Goal: Task Accomplishment & Management: Use online tool/utility

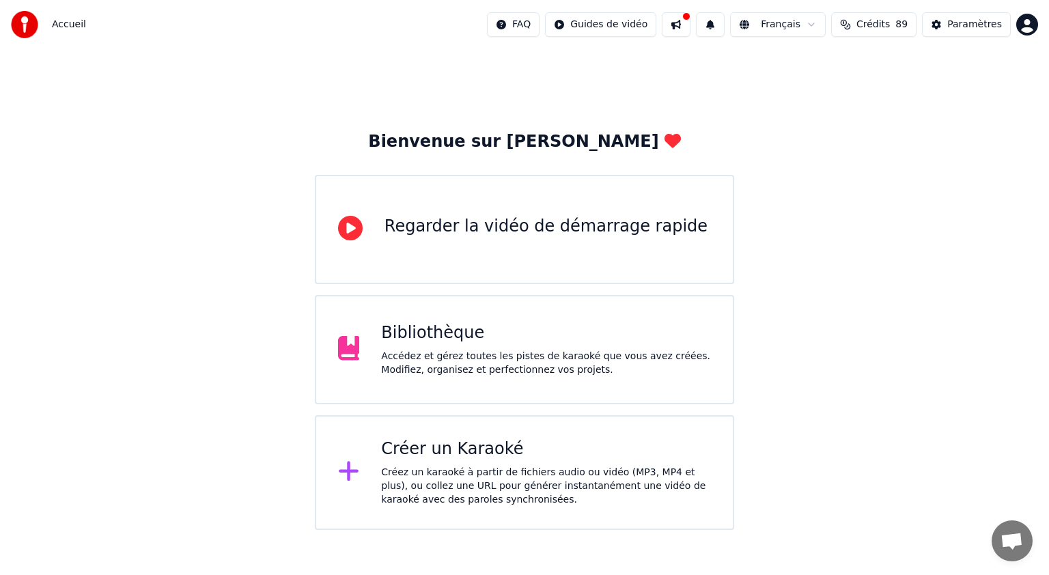
click at [512, 374] on div "Accédez et gérez toutes les pistes de karaoké que vous avez créées. Modifiez, o…" at bounding box center [546, 363] width 330 height 27
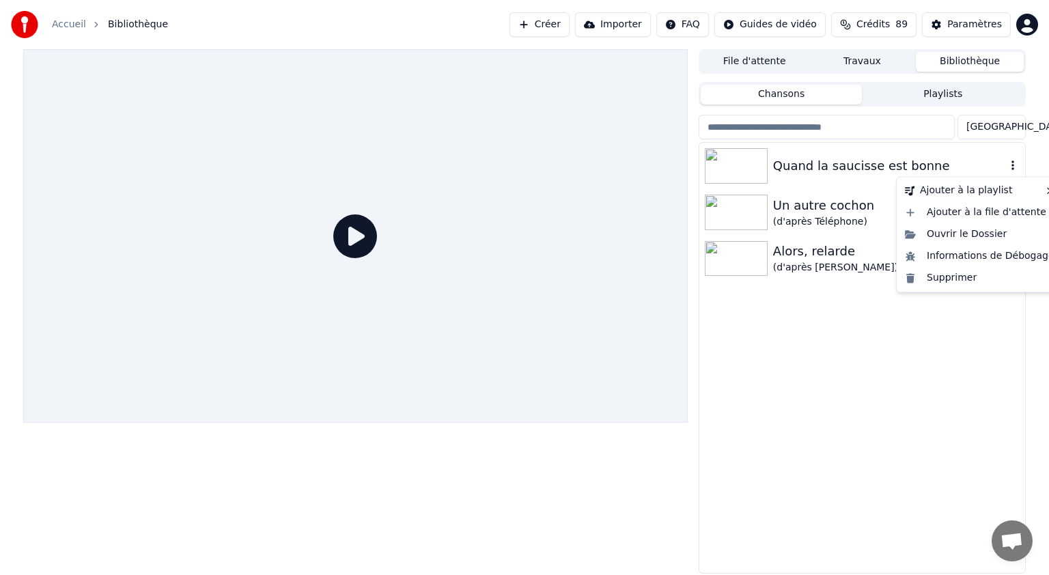
click at [1013, 162] on icon "button" at bounding box center [1012, 165] width 3 height 10
click at [938, 277] on div "Supprimer" at bounding box center [979, 278] width 160 height 22
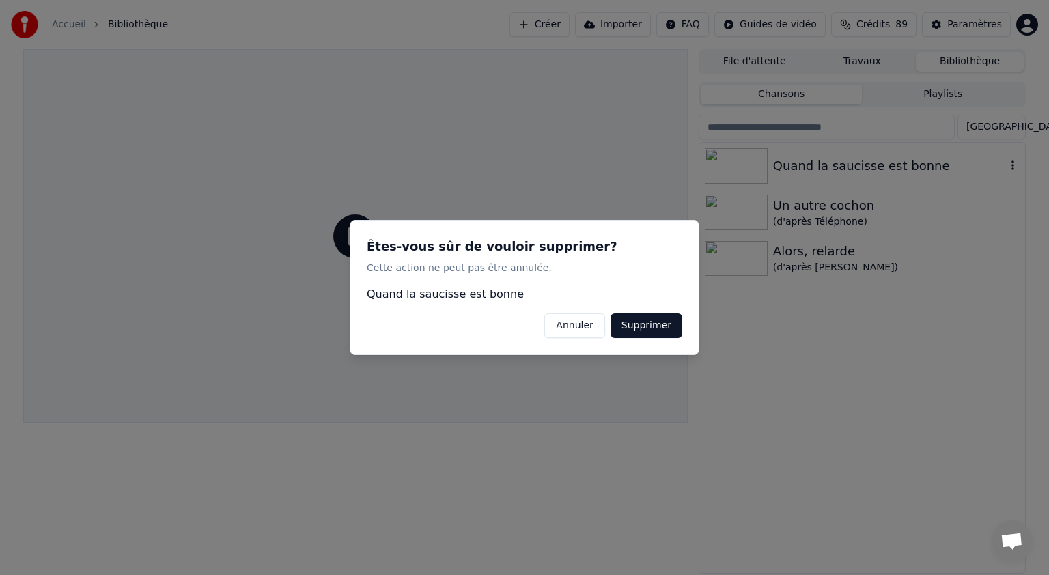
click at [641, 321] on button "Supprimer" at bounding box center [647, 325] width 72 height 25
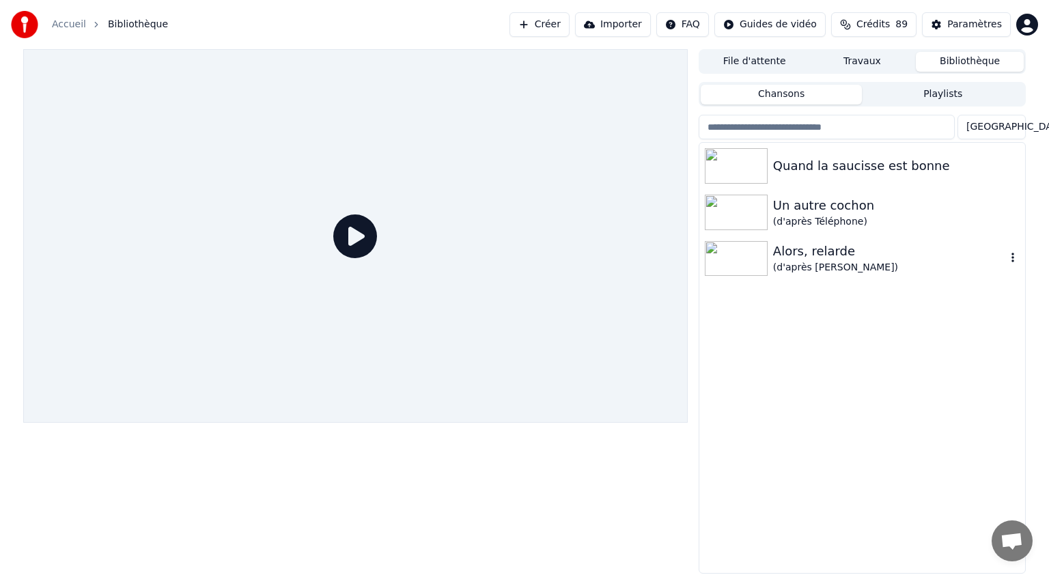
click at [825, 255] on div "Alors, relarde" at bounding box center [889, 251] width 233 height 19
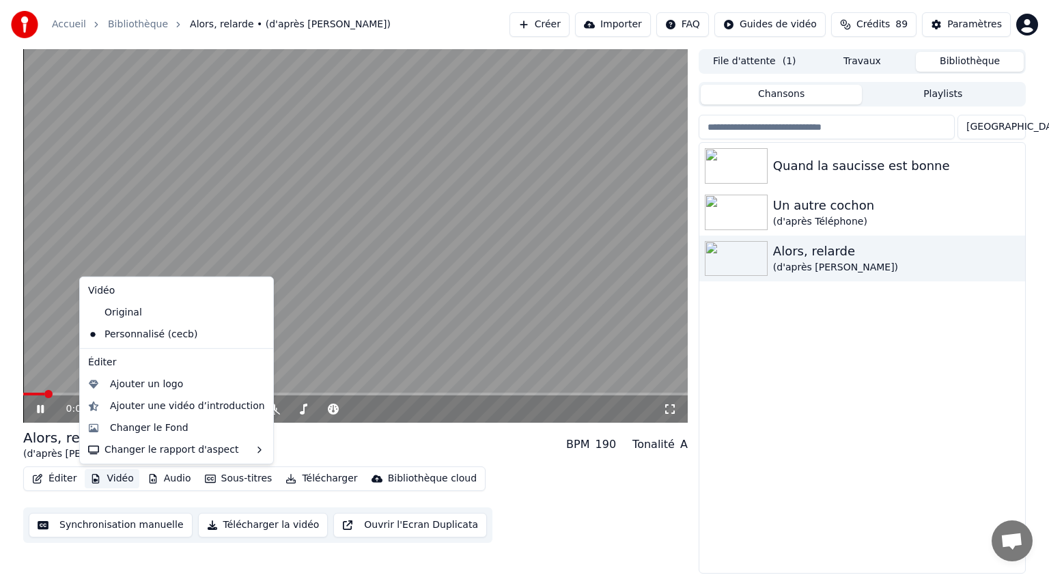
click at [110, 479] on button "Vidéo" at bounding box center [112, 478] width 54 height 19
click at [329, 140] on video at bounding box center [355, 236] width 664 height 374
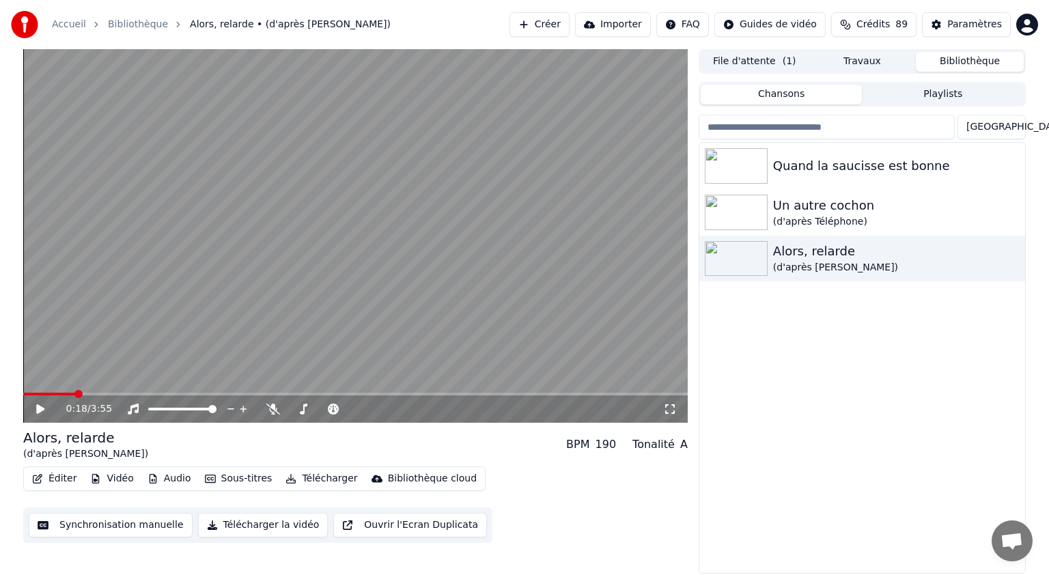
click at [42, 407] on icon at bounding box center [40, 409] width 8 height 10
click at [42, 404] on icon at bounding box center [50, 409] width 32 height 11
click at [64, 479] on button "Éditer" at bounding box center [54, 478] width 55 height 19
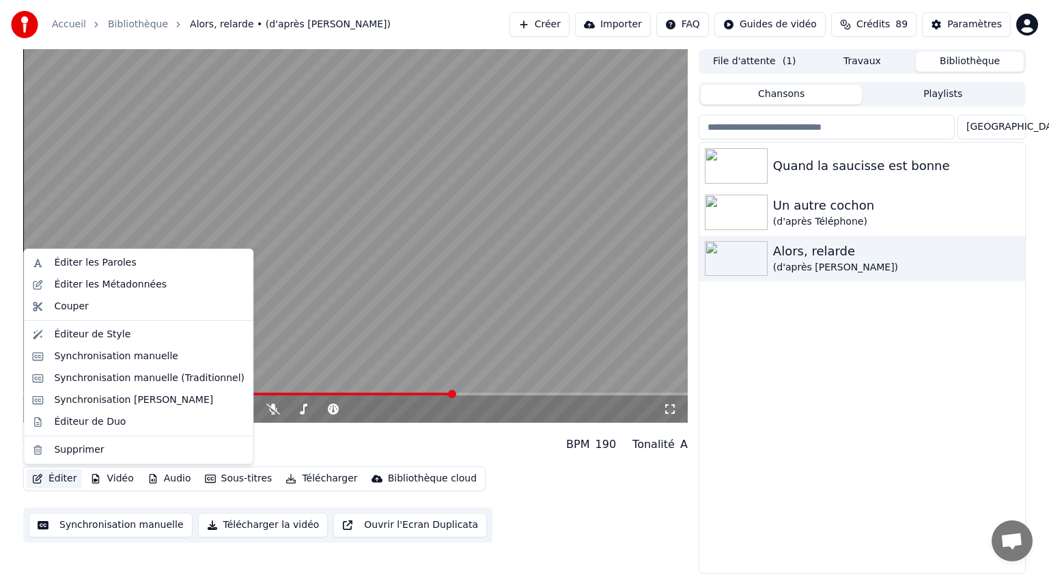
click at [57, 478] on button "Éditer" at bounding box center [54, 478] width 55 height 19
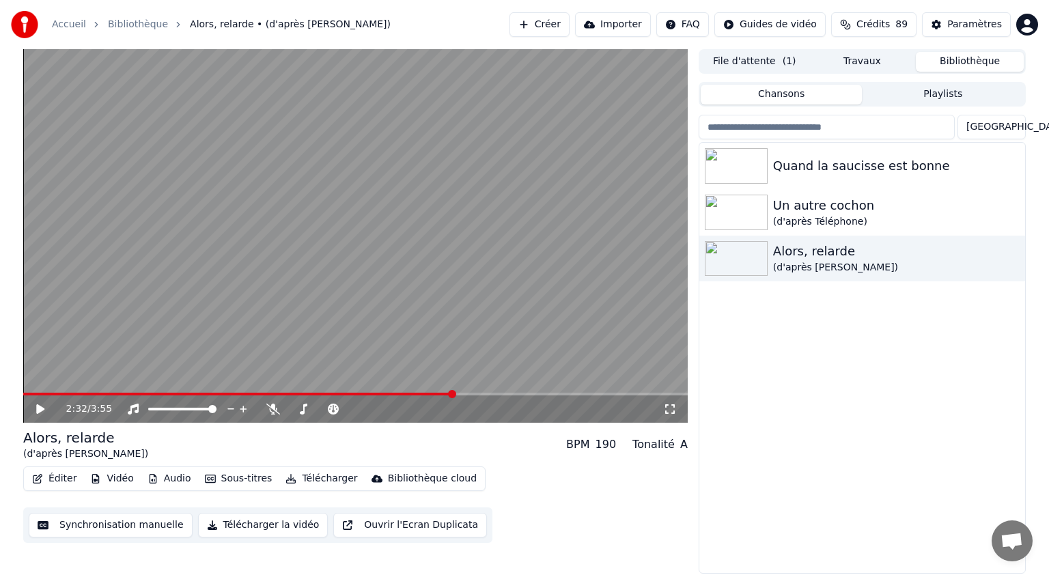
click at [57, 478] on button "Éditer" at bounding box center [54, 478] width 55 height 19
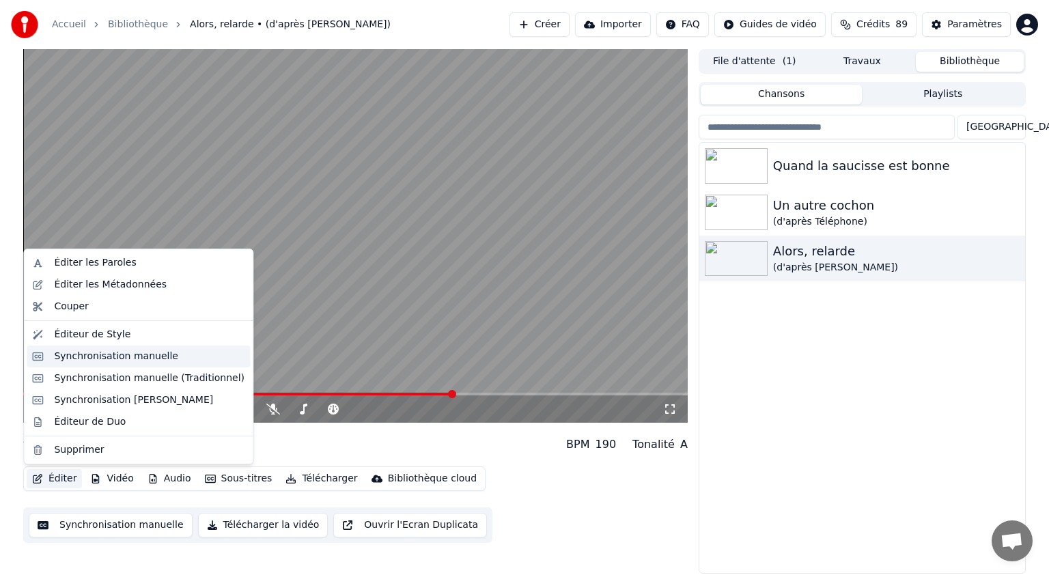
click at [106, 351] on div "Synchronisation manuelle" at bounding box center [116, 357] width 124 height 14
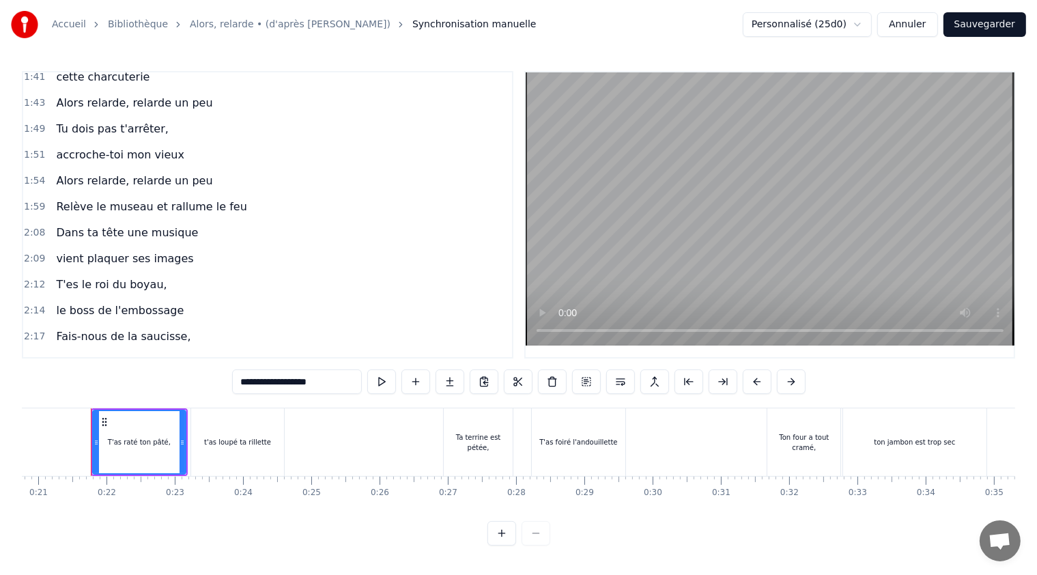
scroll to position [751, 0]
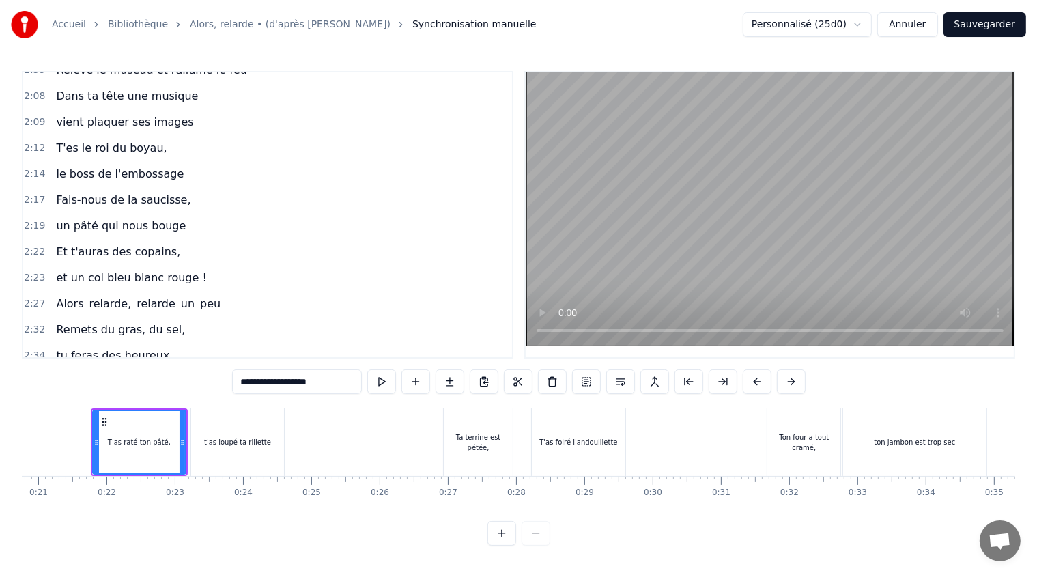
click at [158, 270] on span "et un col bleu blanc rouge !" at bounding box center [131, 278] width 153 height 16
type input "**********"
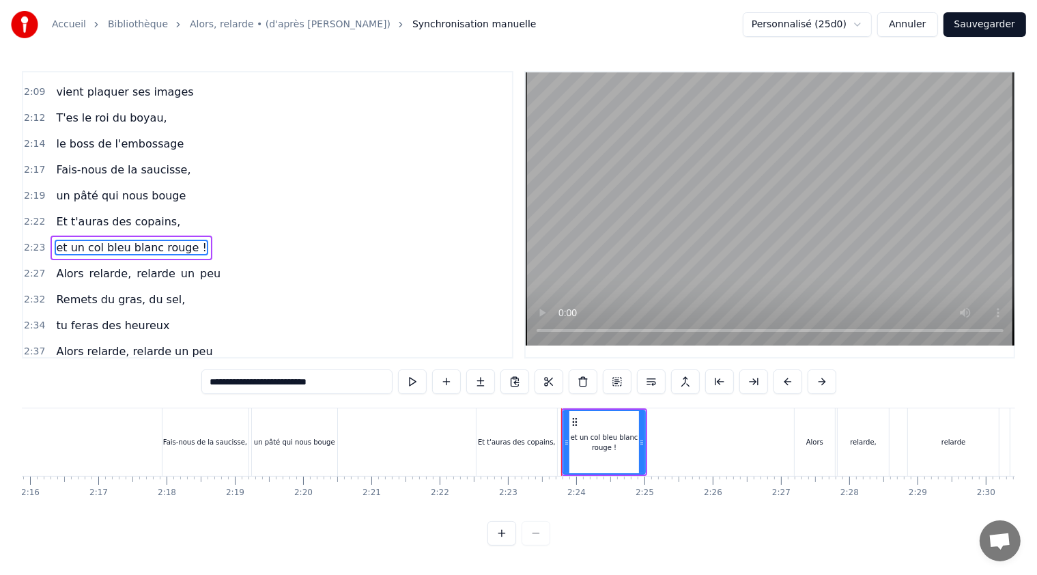
scroll to position [0, 9750]
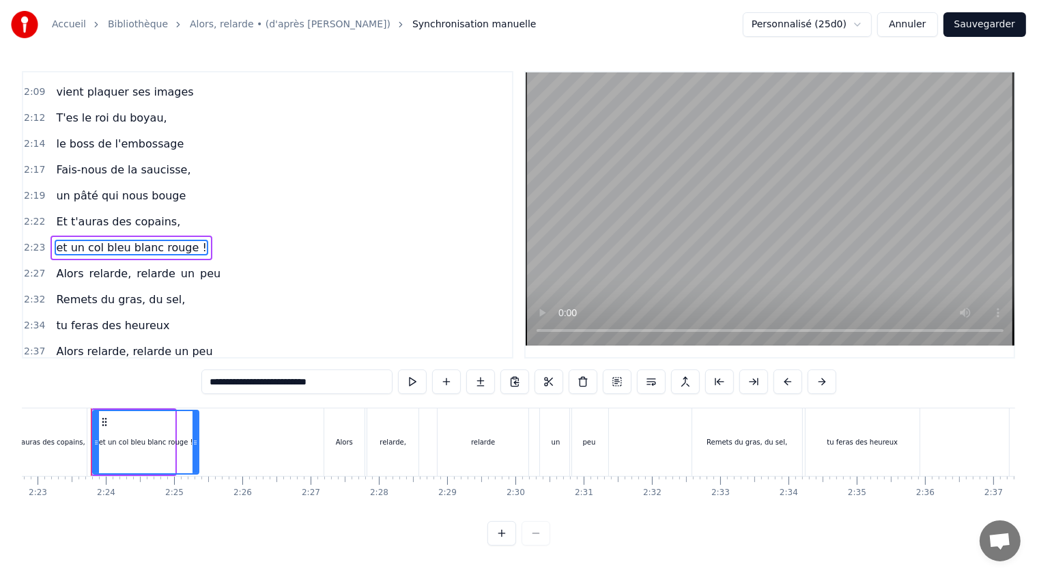
drag, startPoint x: 170, startPoint y: 440, endPoint x: 194, endPoint y: 438, distance: 24.0
click at [194, 438] on icon at bounding box center [195, 442] width 5 height 11
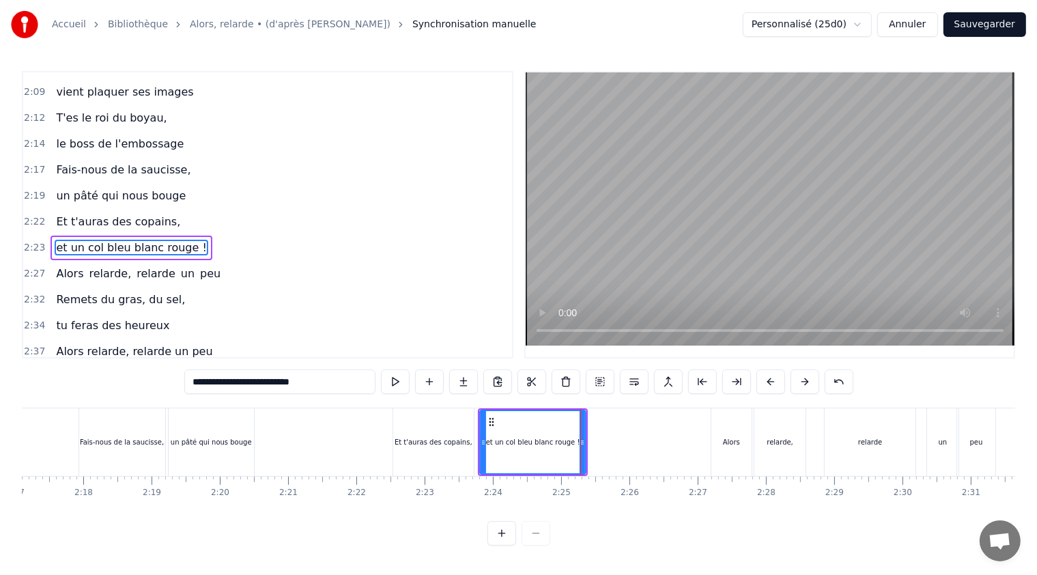
scroll to position [0, 9353]
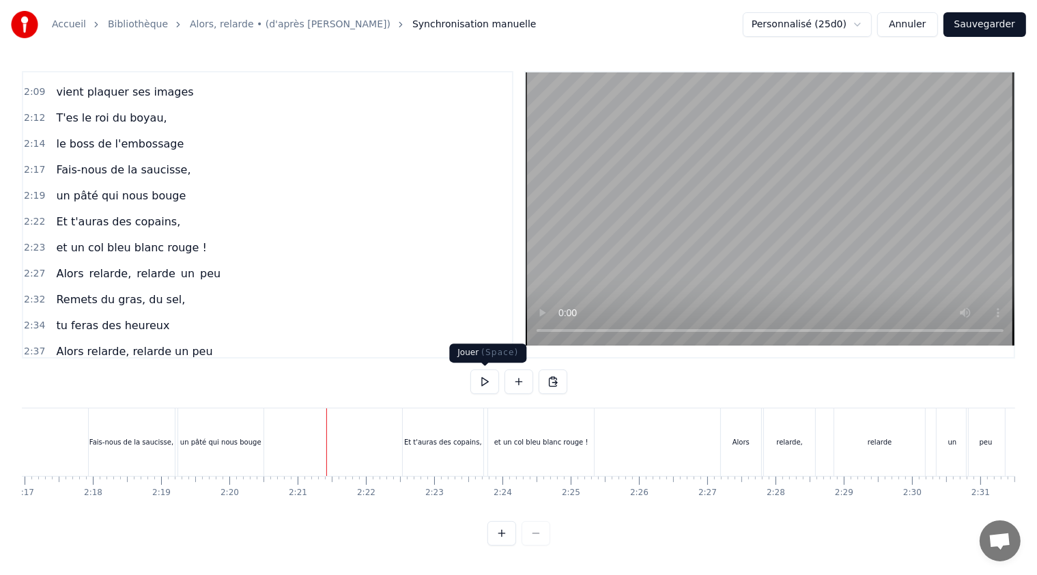
click at [486, 379] on button at bounding box center [485, 381] width 29 height 25
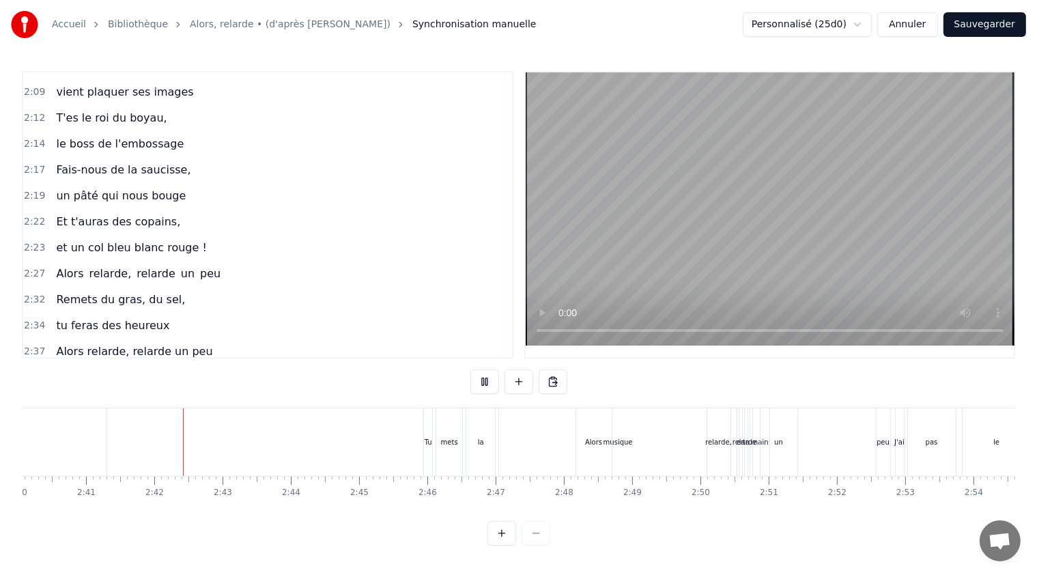
scroll to position [0, 10984]
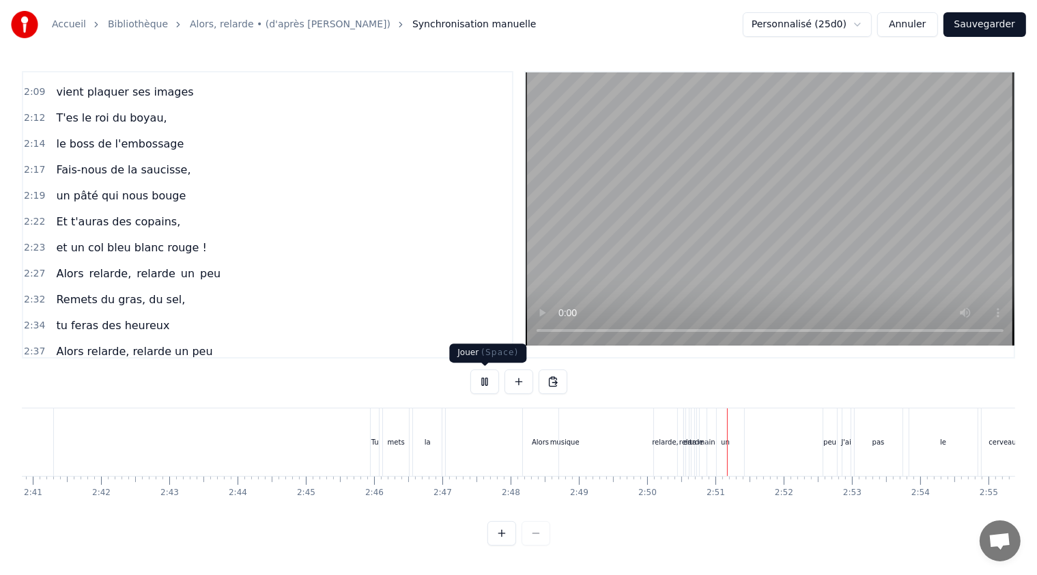
click at [486, 381] on button at bounding box center [485, 381] width 29 height 25
click at [968, 19] on button "Sauvegarder" at bounding box center [985, 24] width 83 height 25
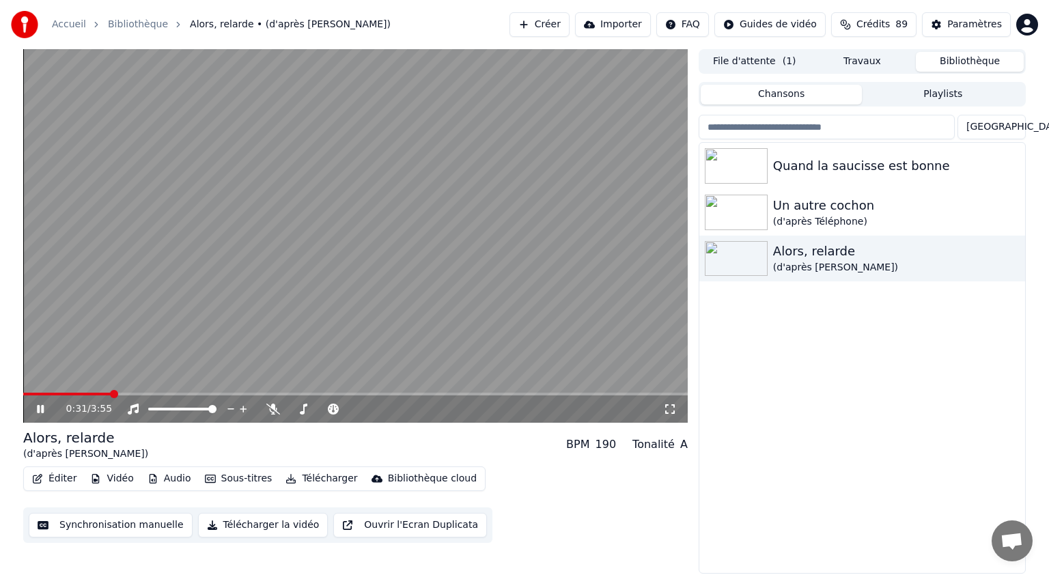
click at [43, 407] on icon at bounding box center [40, 409] width 7 height 8
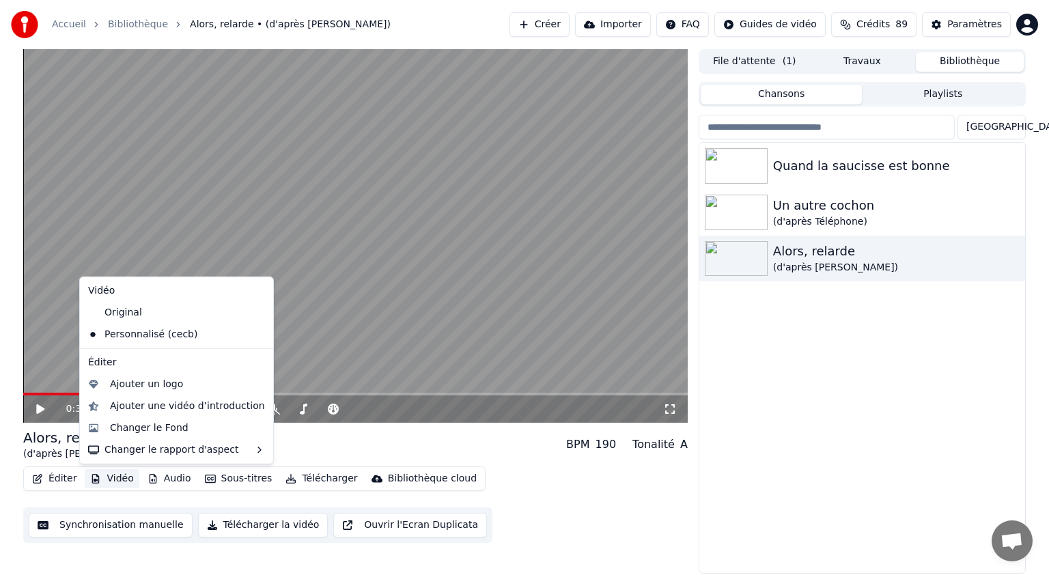
click at [107, 477] on button "Vidéo" at bounding box center [112, 478] width 54 height 19
click at [148, 430] on div "Changer le Fond" at bounding box center [149, 428] width 79 height 14
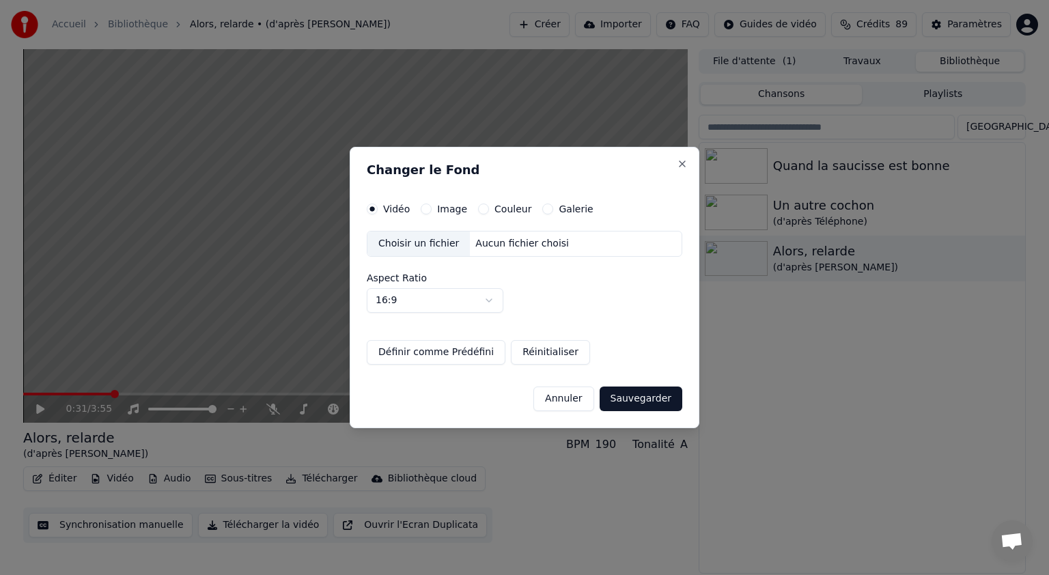
click at [432, 208] on div "Image" at bounding box center [444, 209] width 46 height 11
click at [423, 206] on button "Image" at bounding box center [426, 209] width 11 height 11
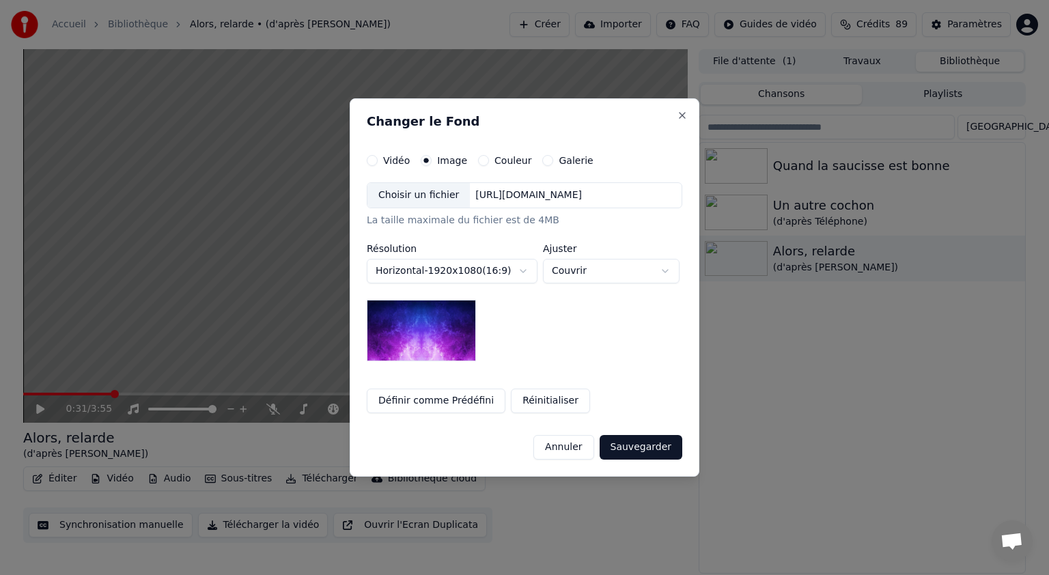
click at [419, 197] on div "Choisir un fichier" at bounding box center [418, 195] width 102 height 25
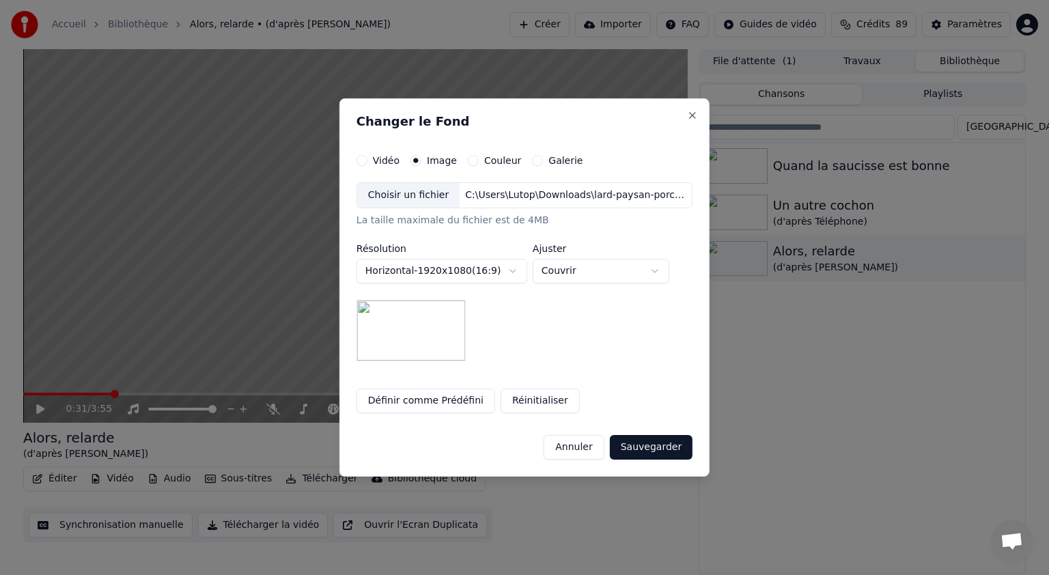
click at [634, 443] on button "Sauvegarder" at bounding box center [651, 447] width 83 height 25
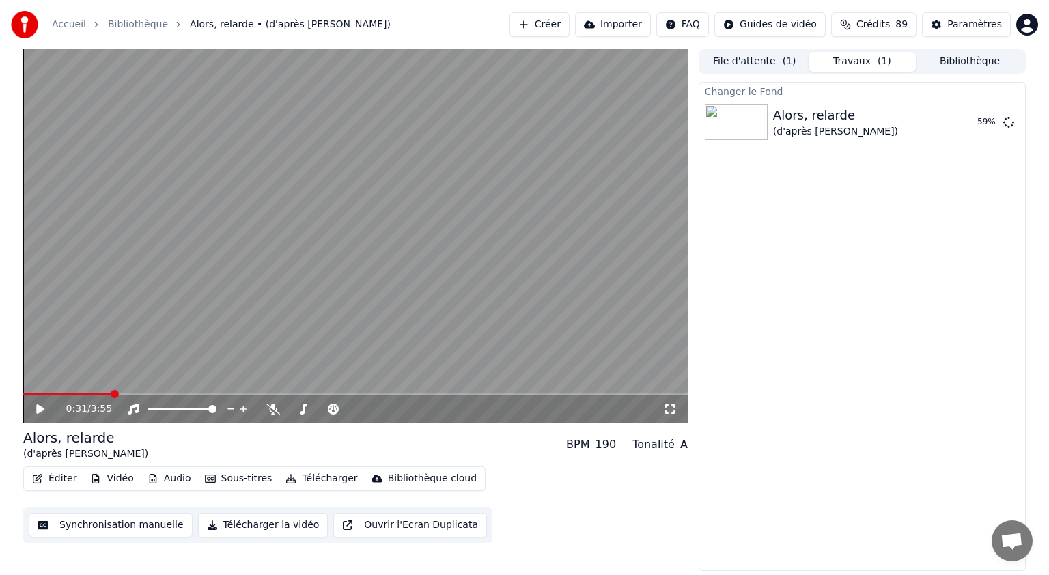
click at [38, 404] on icon at bounding box center [50, 409] width 32 height 11
click at [38, 408] on icon at bounding box center [40, 409] width 7 height 8
click at [63, 479] on button "Éditer" at bounding box center [54, 478] width 55 height 19
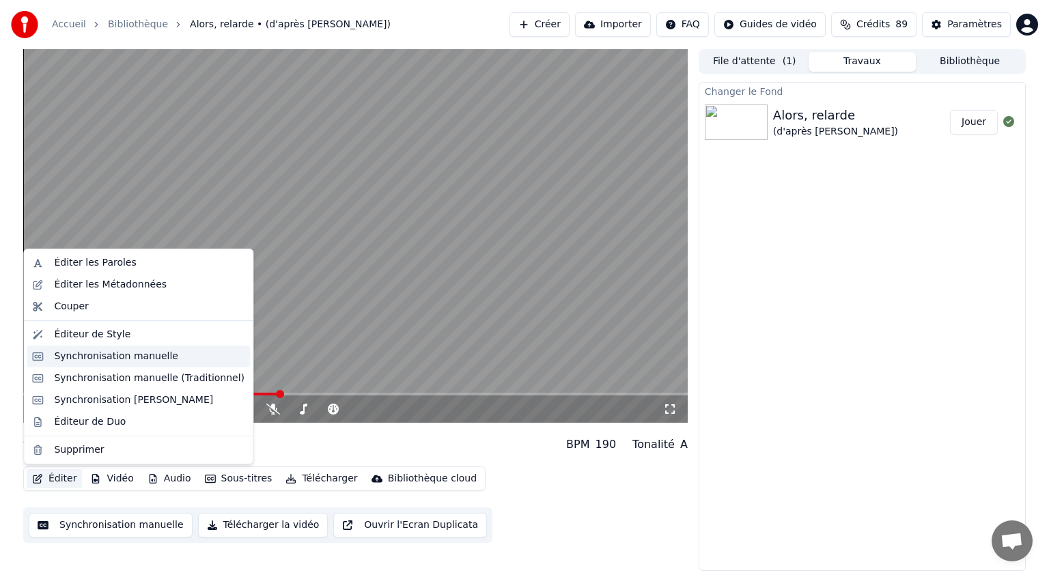
click at [115, 357] on div "Synchronisation manuelle" at bounding box center [116, 357] width 124 height 14
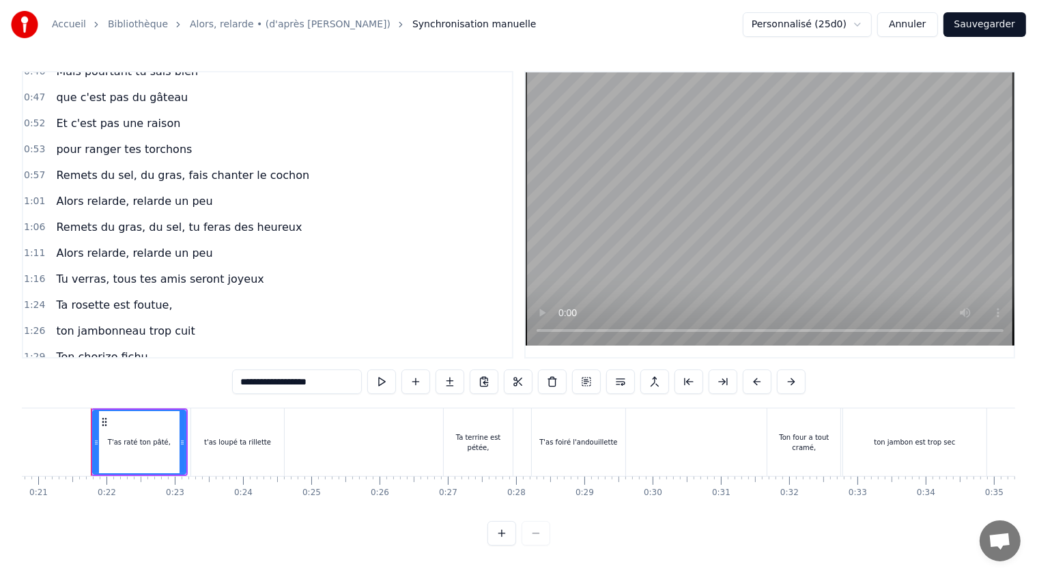
scroll to position [341, 0]
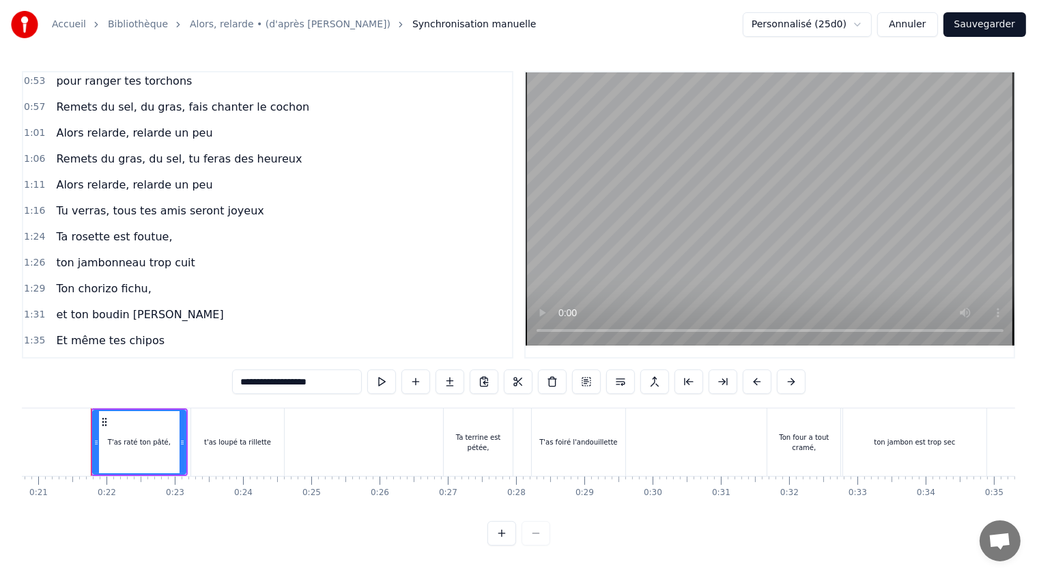
click at [81, 281] on span "Ton chorizo fichu," at bounding box center [104, 289] width 98 height 16
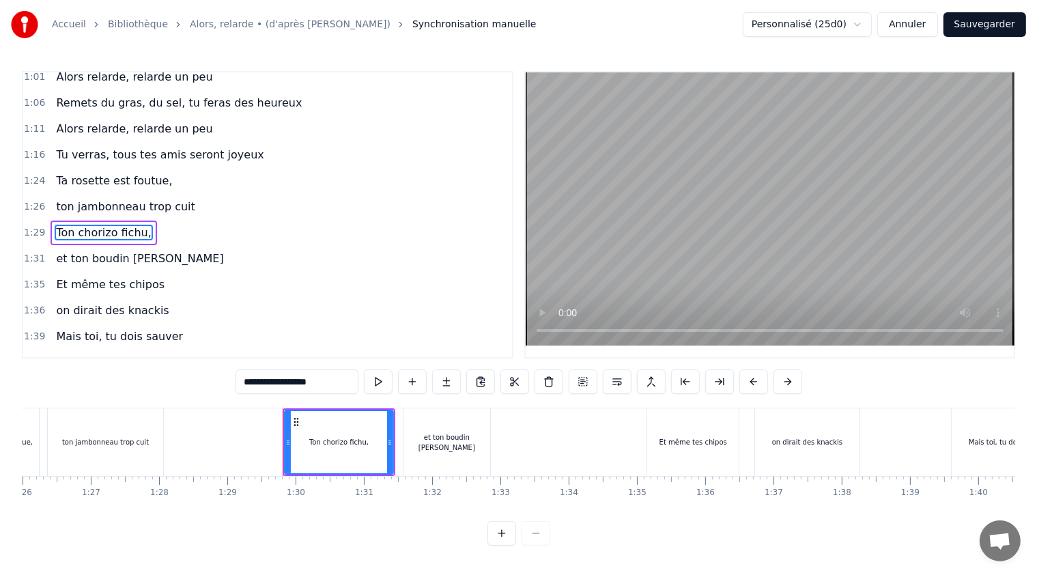
scroll to position [0, 6064]
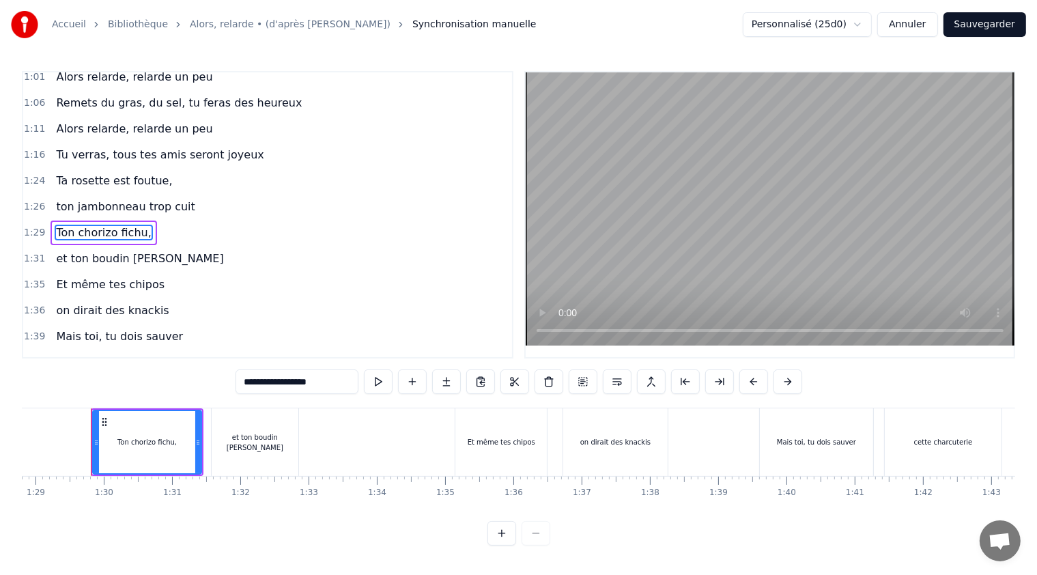
drag, startPoint x: 263, startPoint y: 380, endPoint x: 315, endPoint y: 380, distance: 52.6
click at [315, 380] on input "**********" at bounding box center [297, 381] width 123 height 25
type input "**********"
click at [300, 350] on div "1:41 cette charcuterie" at bounding box center [267, 363] width 489 height 26
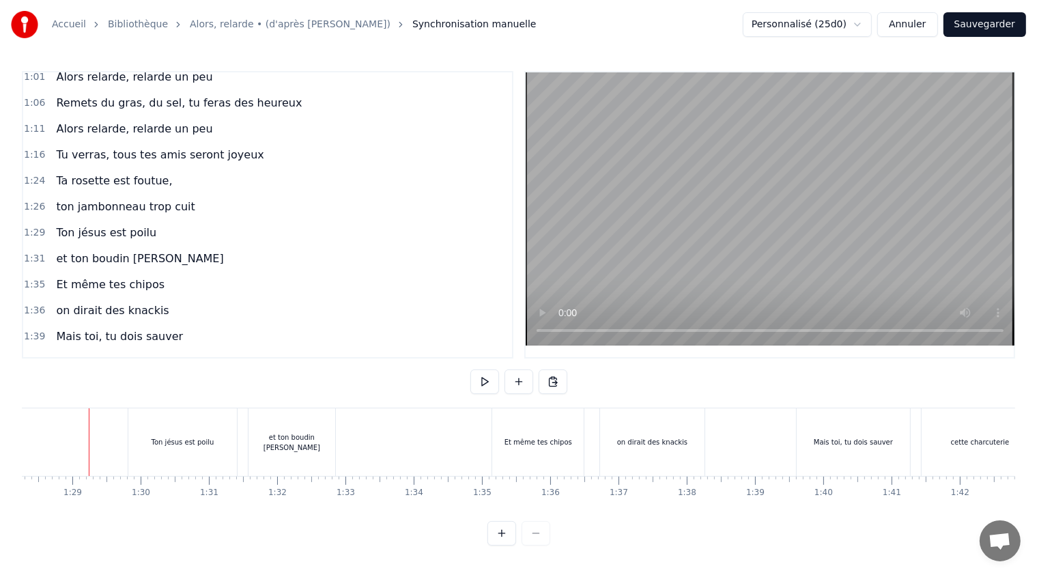
scroll to position [0, 6026]
click at [484, 381] on button at bounding box center [485, 381] width 29 height 25
click at [487, 384] on button at bounding box center [485, 381] width 29 height 25
click at [611, 451] on div "on dirait des knackis" at bounding box center [654, 442] width 104 height 68
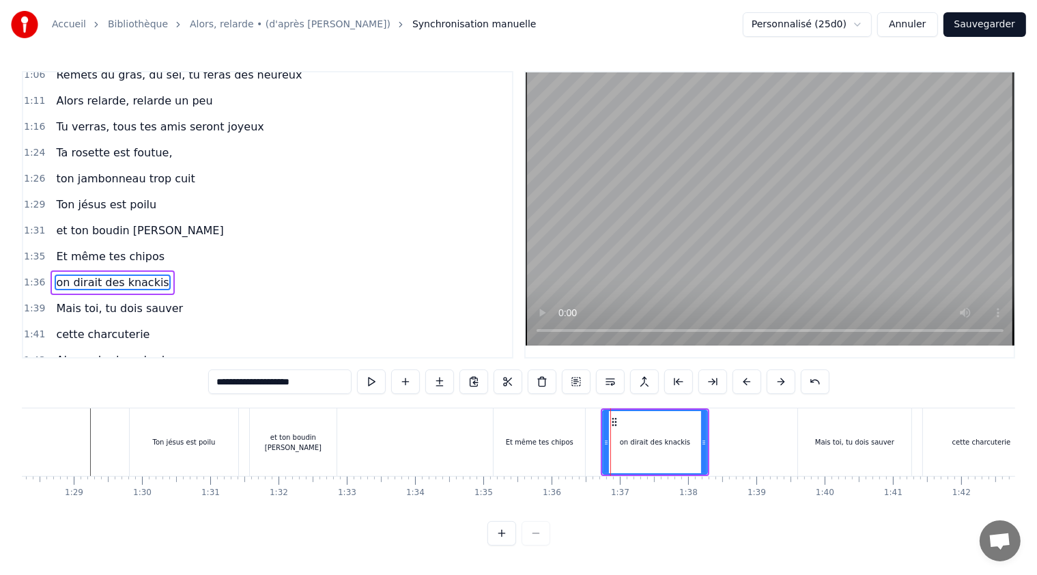
scroll to position [473, 0]
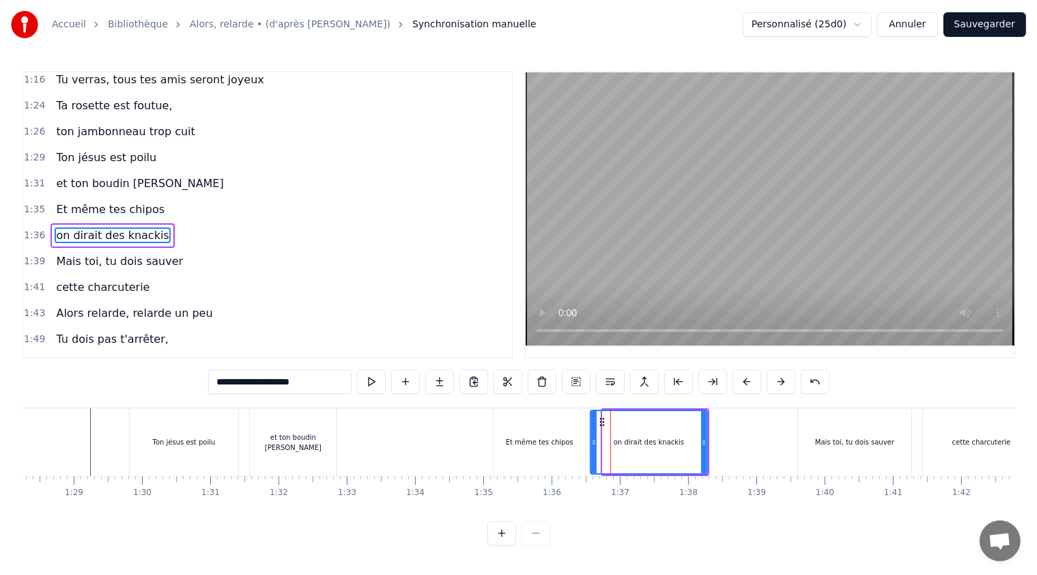
drag, startPoint x: 604, startPoint y: 443, endPoint x: 591, endPoint y: 437, distance: 13.5
click at [591, 437] on icon at bounding box center [593, 442] width 5 height 11
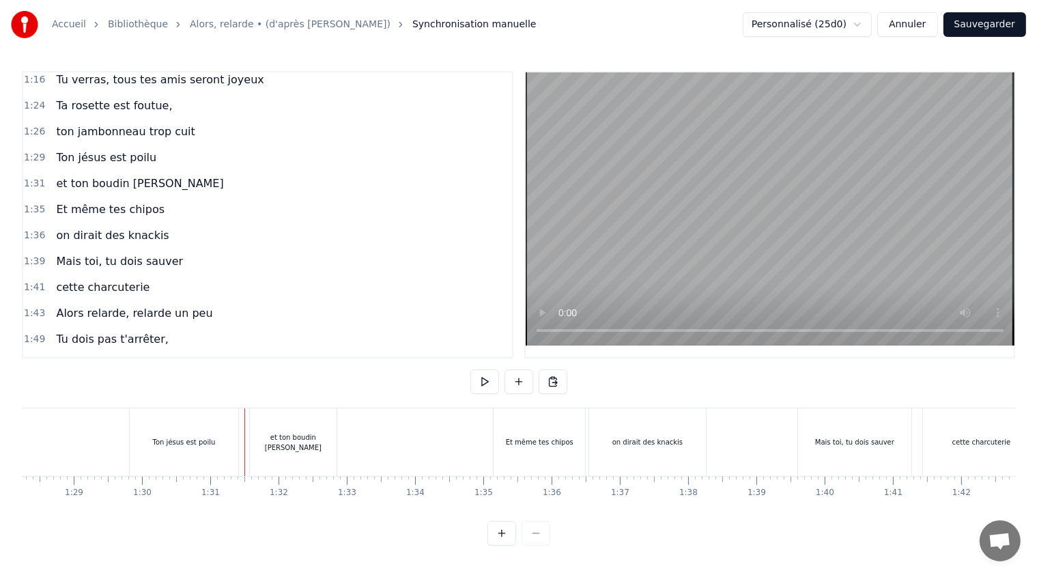
click at [254, 440] on div "et ton boudin [PERSON_NAME]" at bounding box center [293, 442] width 87 height 68
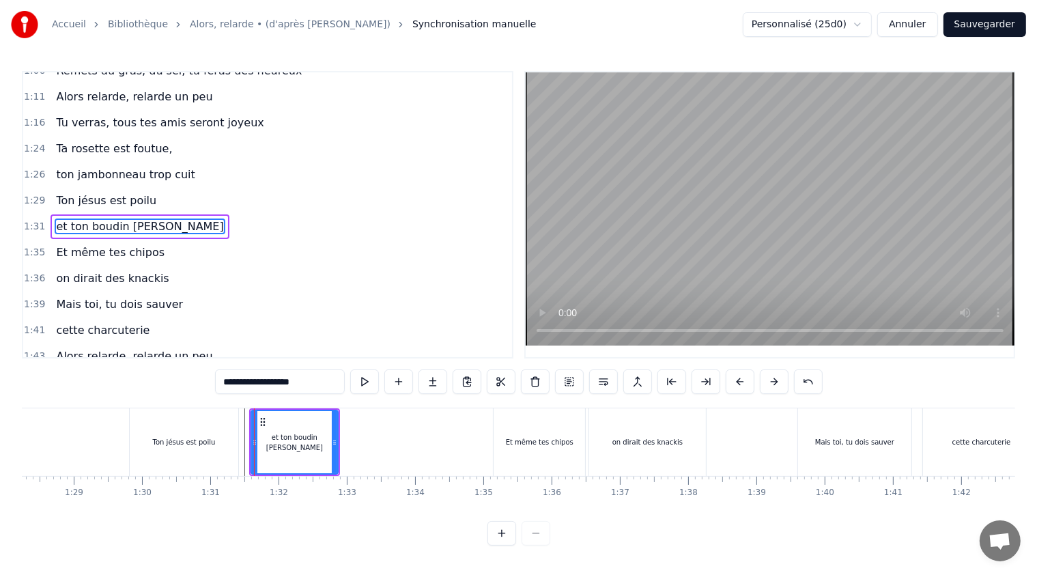
scroll to position [423, 0]
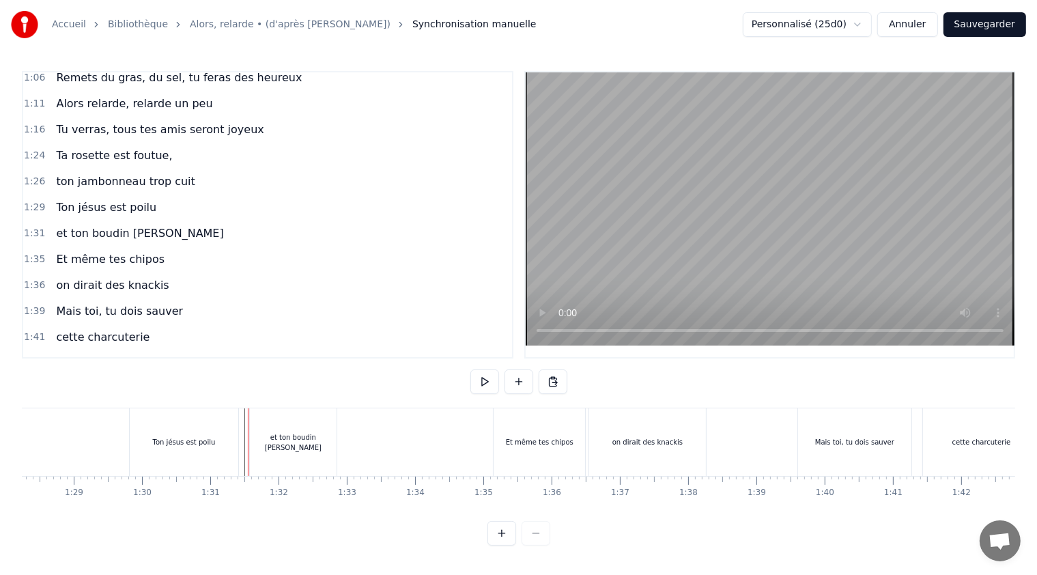
click at [253, 440] on div "et ton boudin [PERSON_NAME]" at bounding box center [293, 442] width 87 height 68
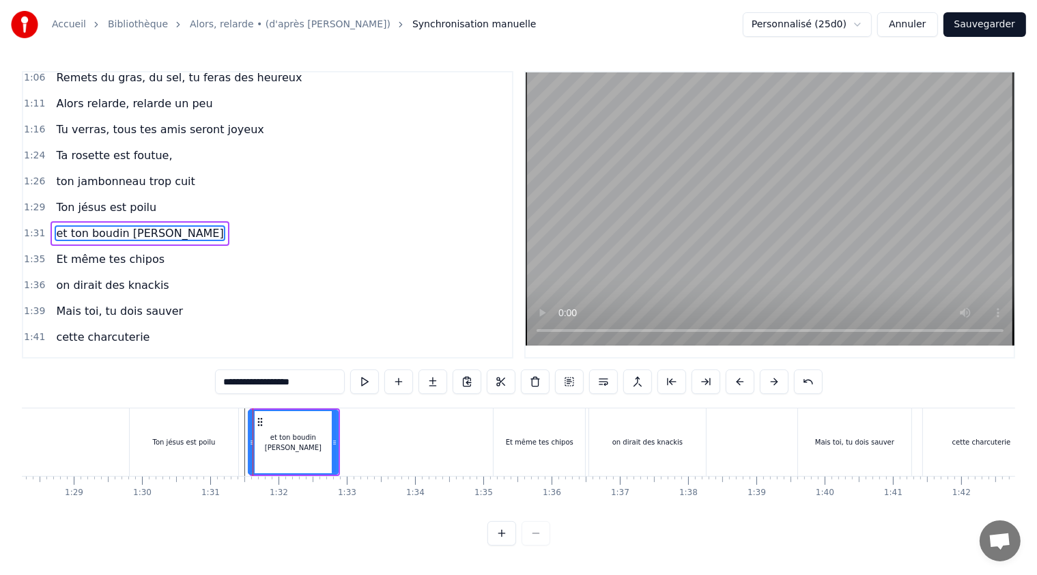
click at [251, 439] on icon at bounding box center [251, 442] width 5 height 11
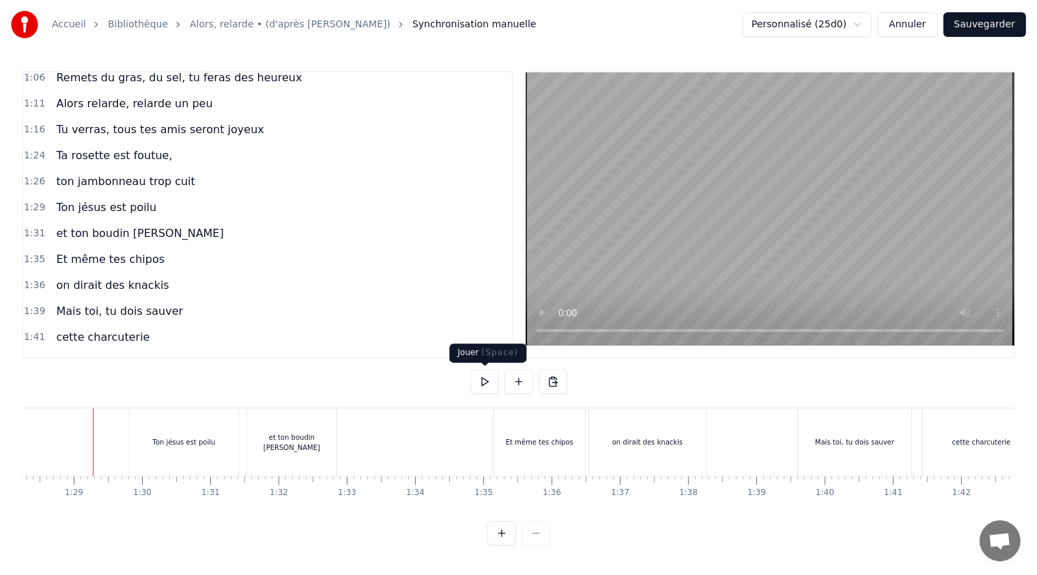
click at [486, 383] on button at bounding box center [485, 381] width 29 height 25
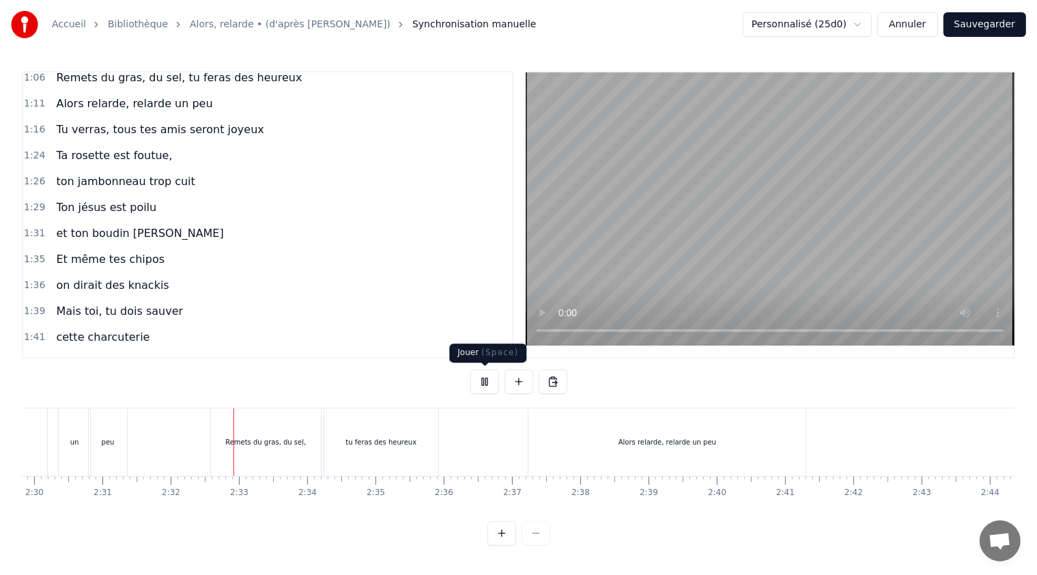
scroll to position [0, 10338]
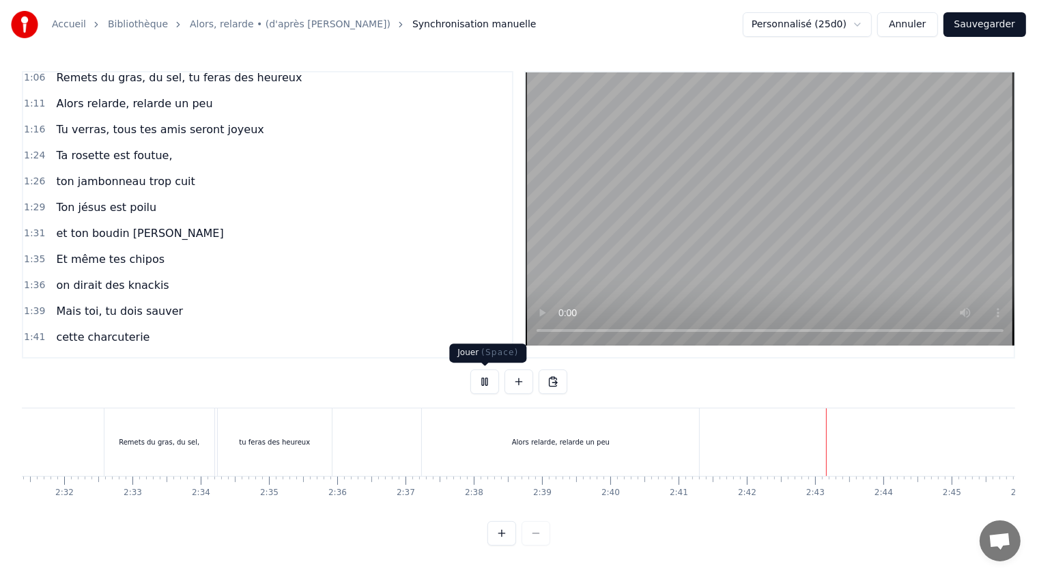
click at [486, 382] on button at bounding box center [485, 381] width 29 height 25
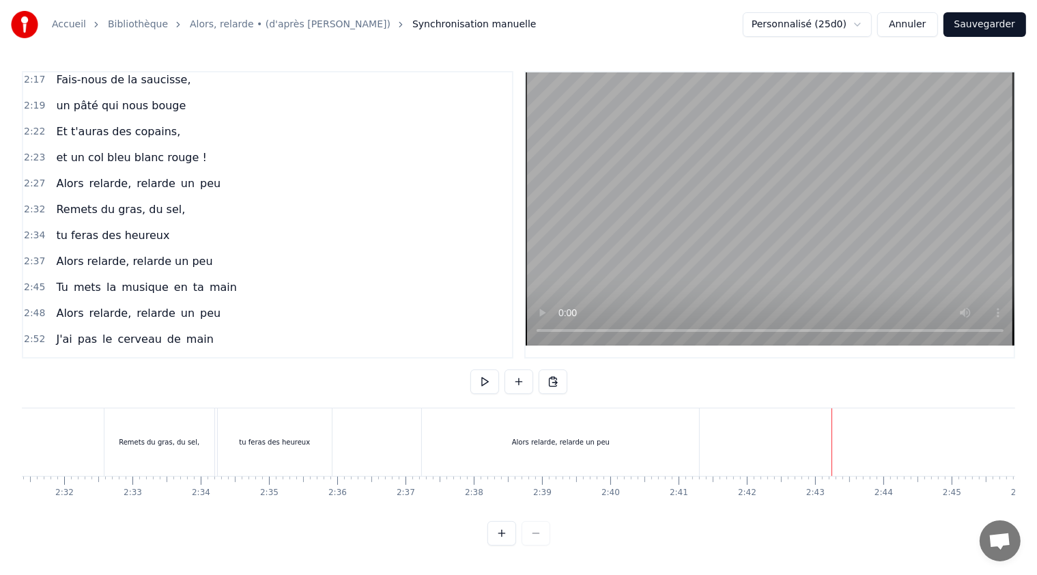
scroll to position [969, 0]
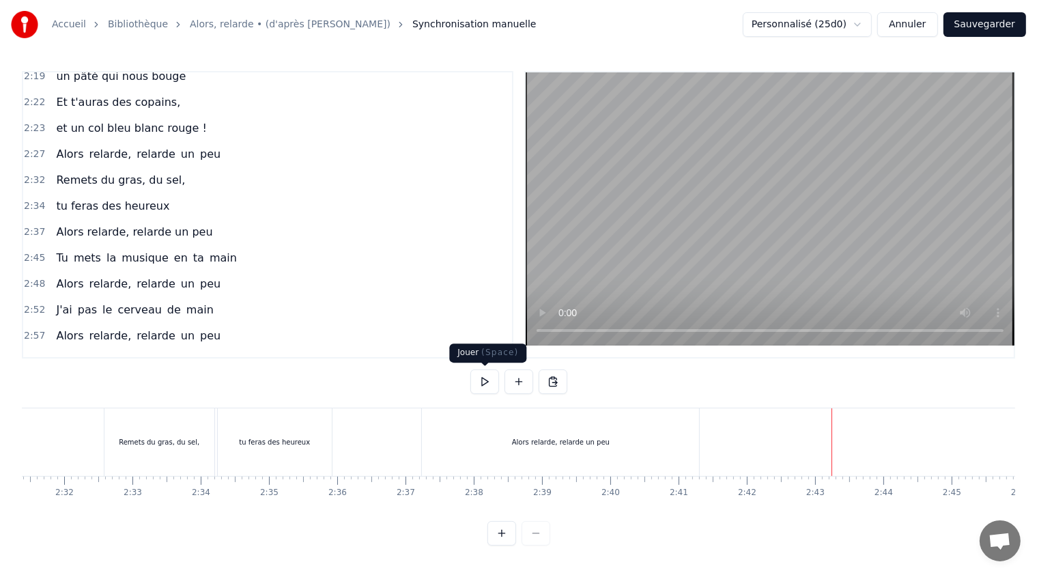
click at [983, 21] on button "Sauvegarder" at bounding box center [985, 24] width 83 height 25
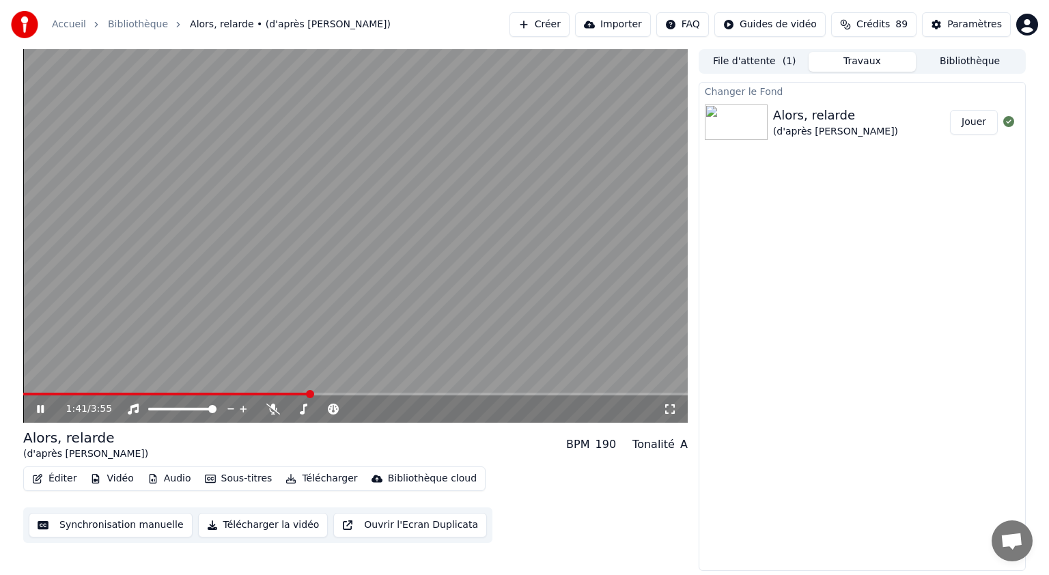
click at [44, 405] on icon at bounding box center [50, 409] width 32 height 11
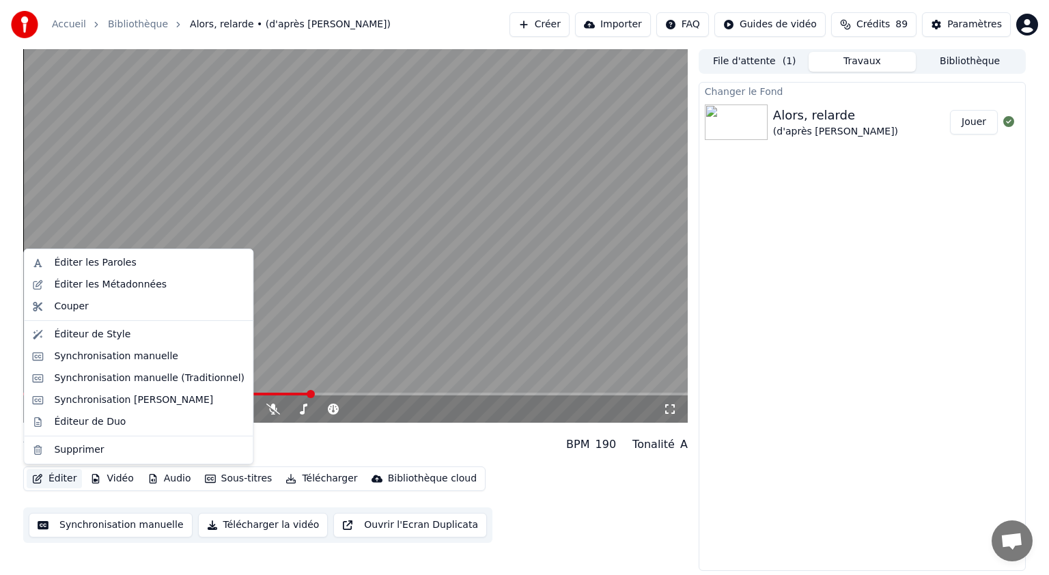
click at [60, 477] on button "Éditer" at bounding box center [54, 478] width 55 height 19
click at [131, 359] on div "Synchronisation manuelle" at bounding box center [116, 357] width 124 height 14
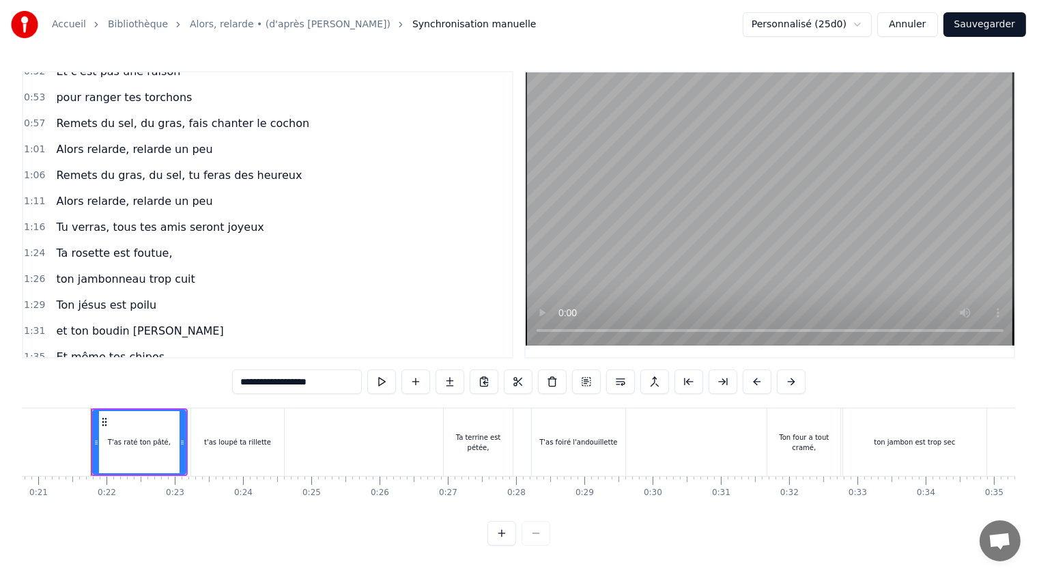
scroll to position [341, 0]
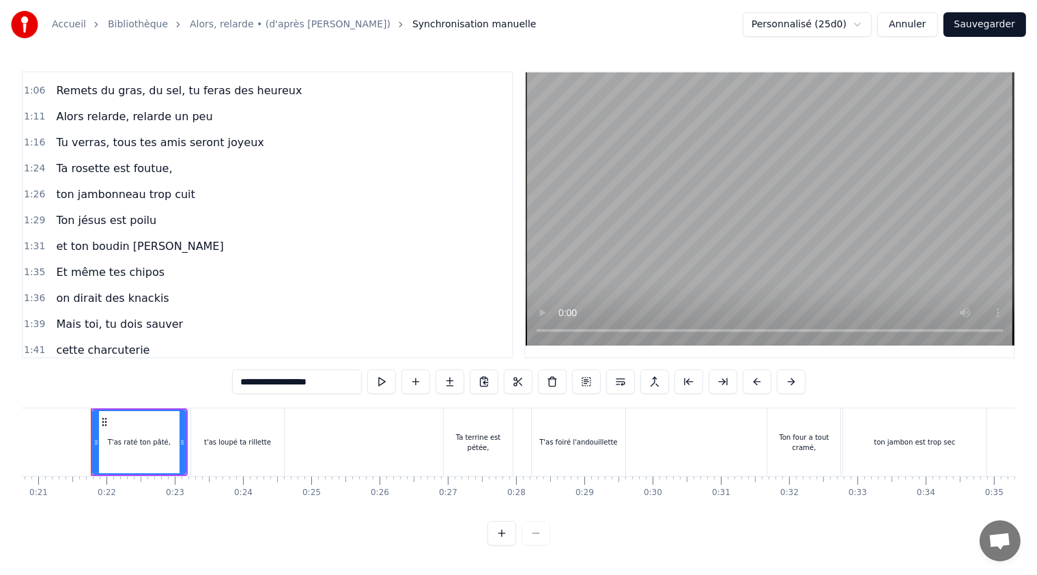
click at [115, 264] on span "Et même tes chipos" at bounding box center [110, 272] width 111 height 16
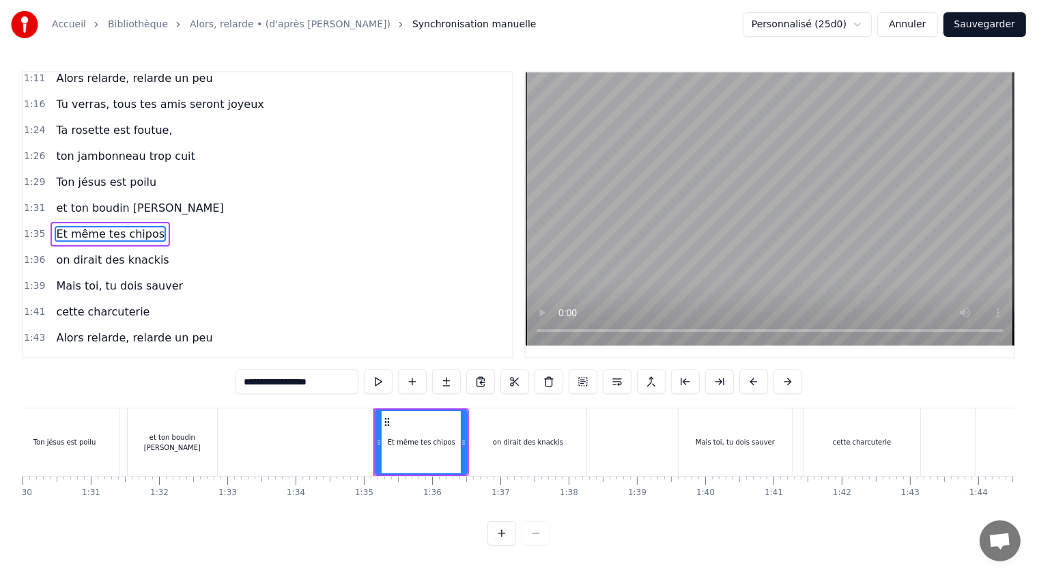
scroll to position [0, 6428]
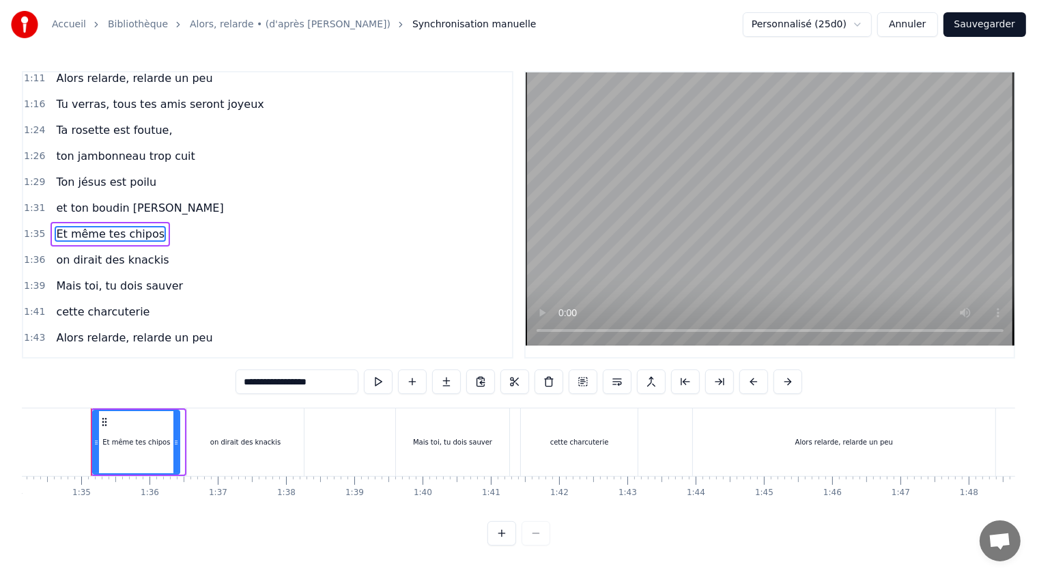
click at [174, 440] on icon at bounding box center [175, 442] width 5 height 11
click at [197, 440] on div "on dirait des knackis" at bounding box center [245, 442] width 117 height 68
type input "**********"
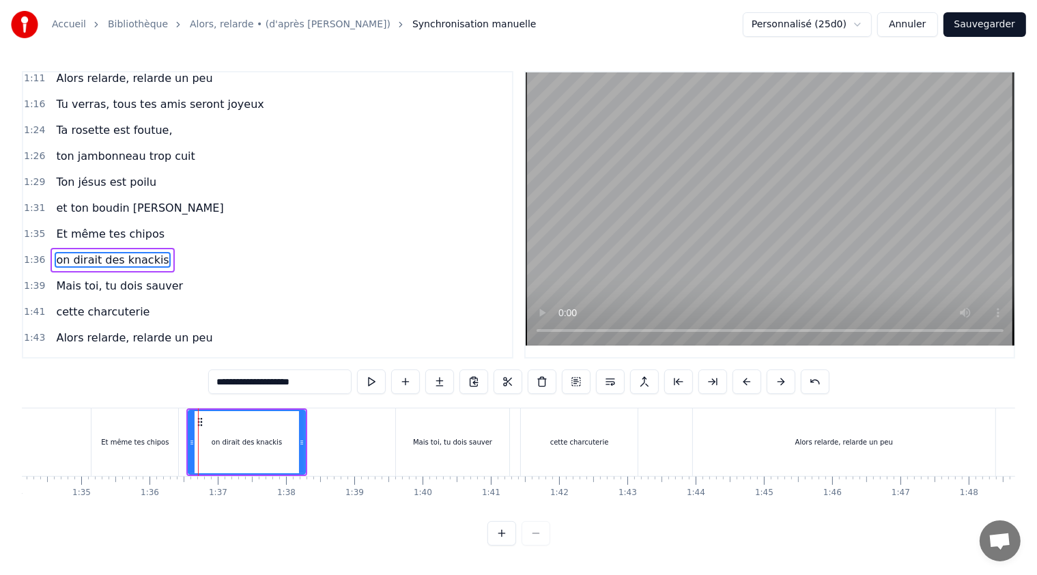
scroll to position [473, 0]
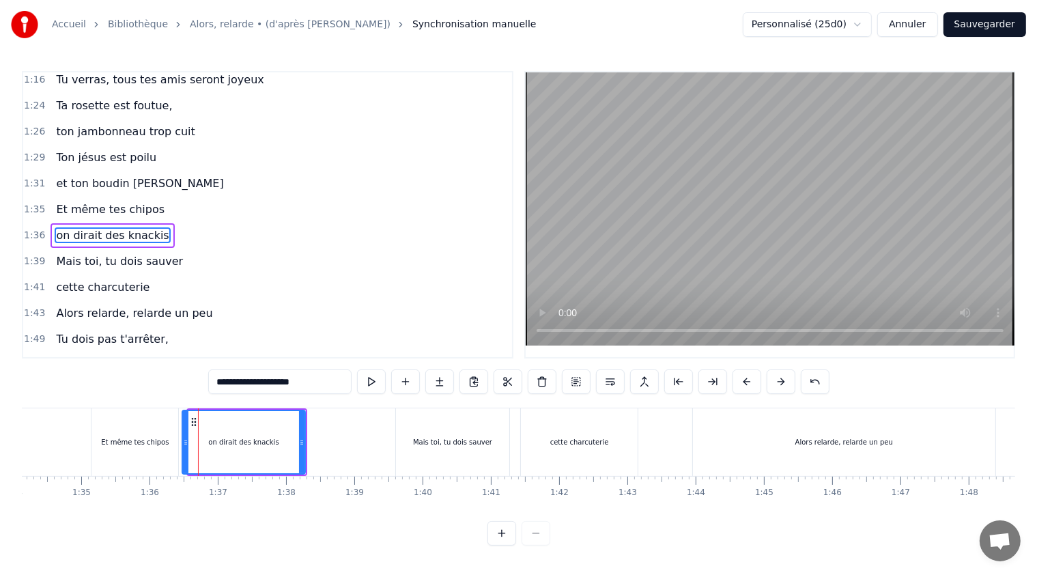
click at [183, 440] on icon at bounding box center [185, 442] width 5 height 11
drag, startPoint x: 303, startPoint y: 442, endPoint x: 296, endPoint y: 438, distance: 7.4
click at [296, 438] on icon at bounding box center [295, 442] width 5 height 11
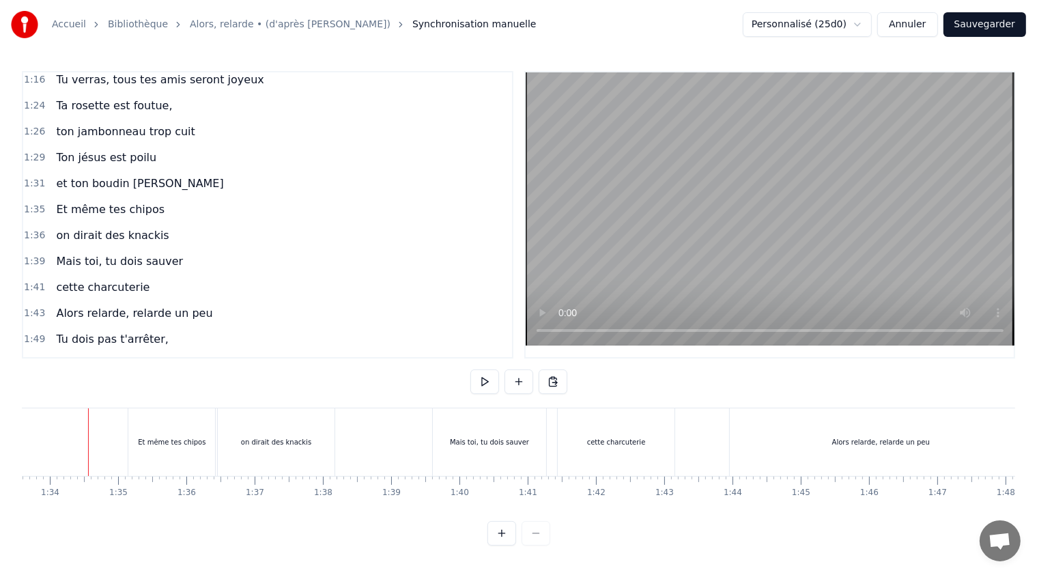
scroll to position [0, 6388]
click at [483, 378] on button at bounding box center [485, 381] width 29 height 25
click at [481, 380] on button at bounding box center [485, 381] width 29 height 25
click at [306, 441] on div "on dirait des knackis" at bounding box center [279, 442] width 70 height 10
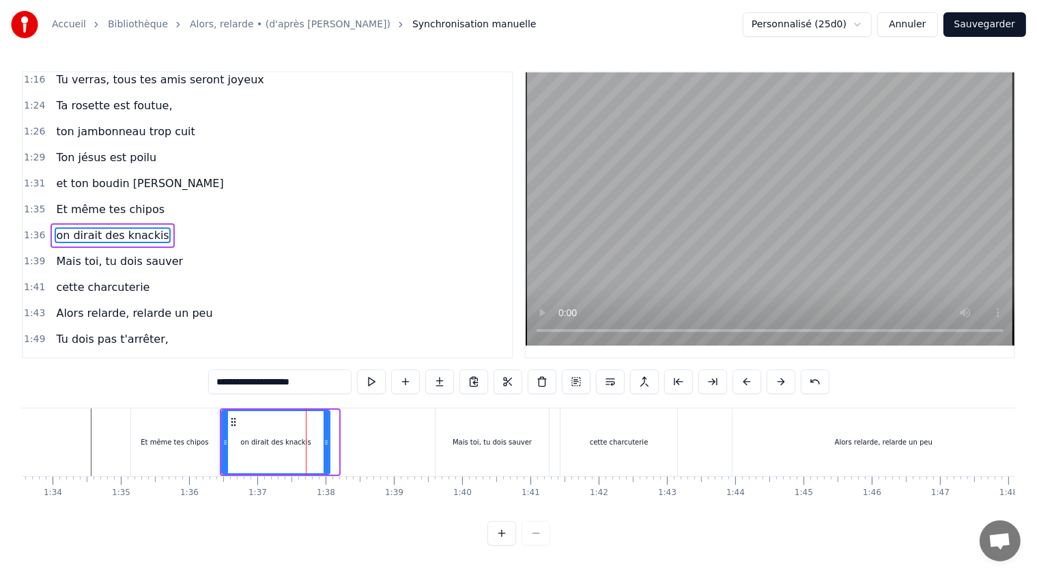
drag, startPoint x: 336, startPoint y: 440, endPoint x: 327, endPoint y: 437, distance: 9.3
click at [327, 437] on icon at bounding box center [326, 442] width 5 height 11
click at [154, 445] on div "Et même tes chipos" at bounding box center [175, 442] width 68 height 10
type input "**********"
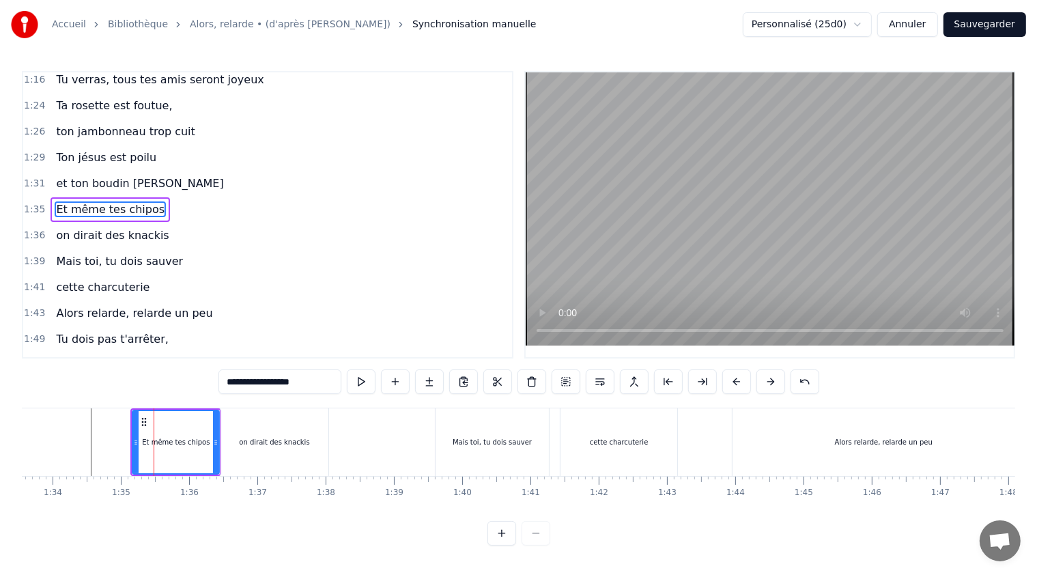
scroll to position [448, 0]
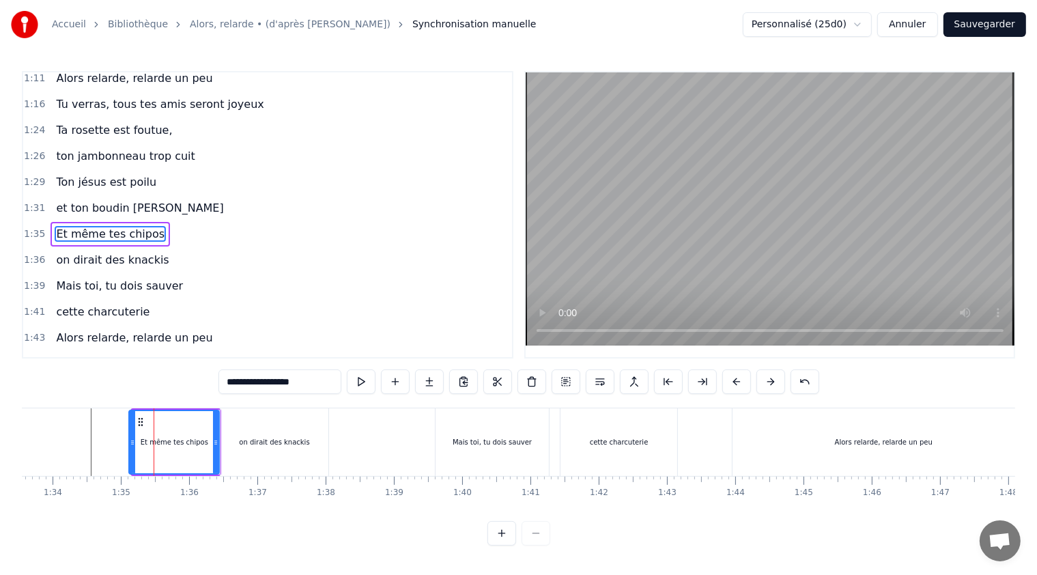
click at [131, 443] on icon at bounding box center [132, 442] width 5 height 11
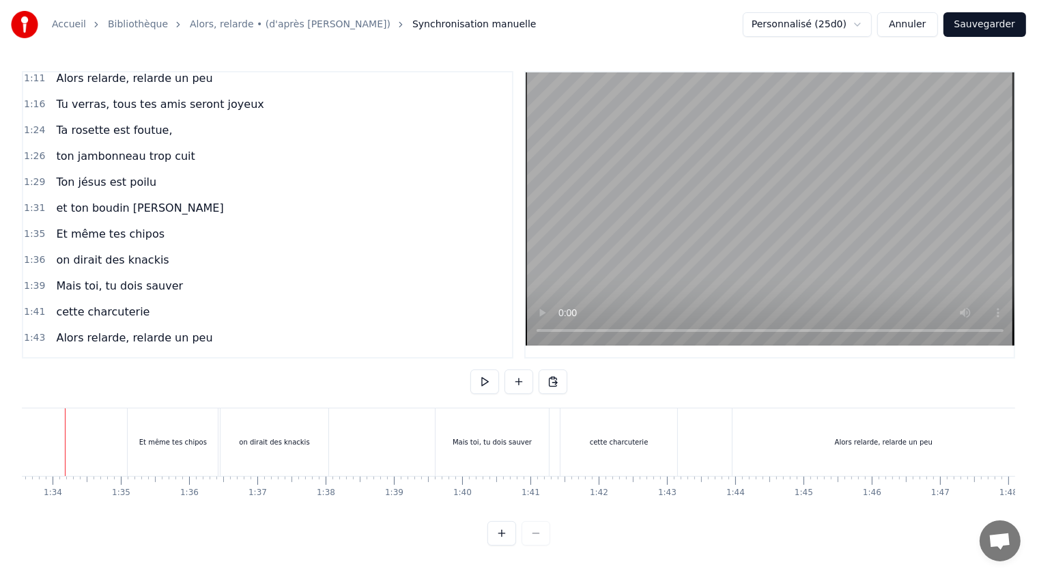
scroll to position [0, 6363]
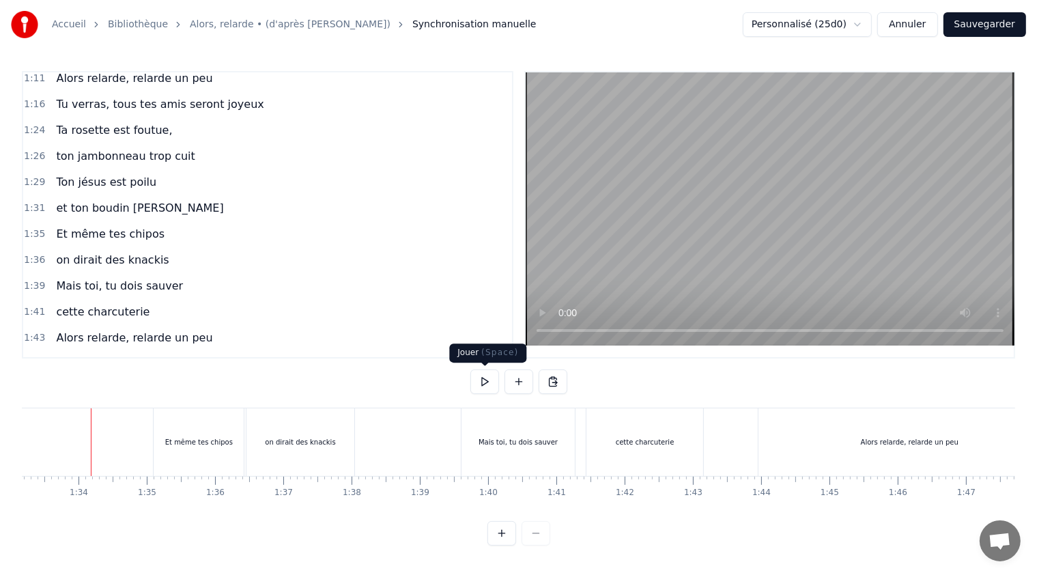
click at [483, 382] on button at bounding box center [485, 381] width 29 height 25
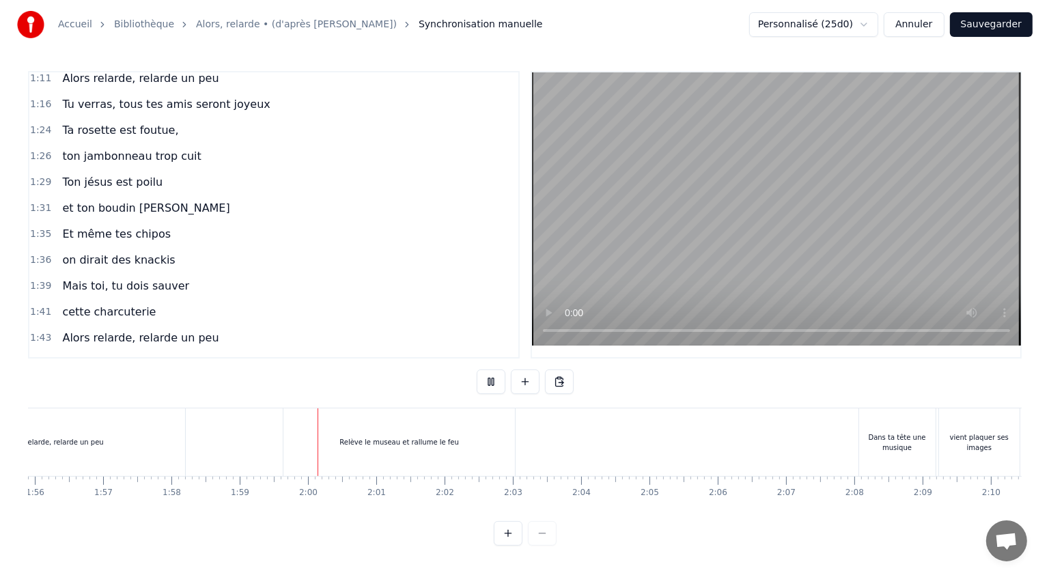
scroll to position [0, 8102]
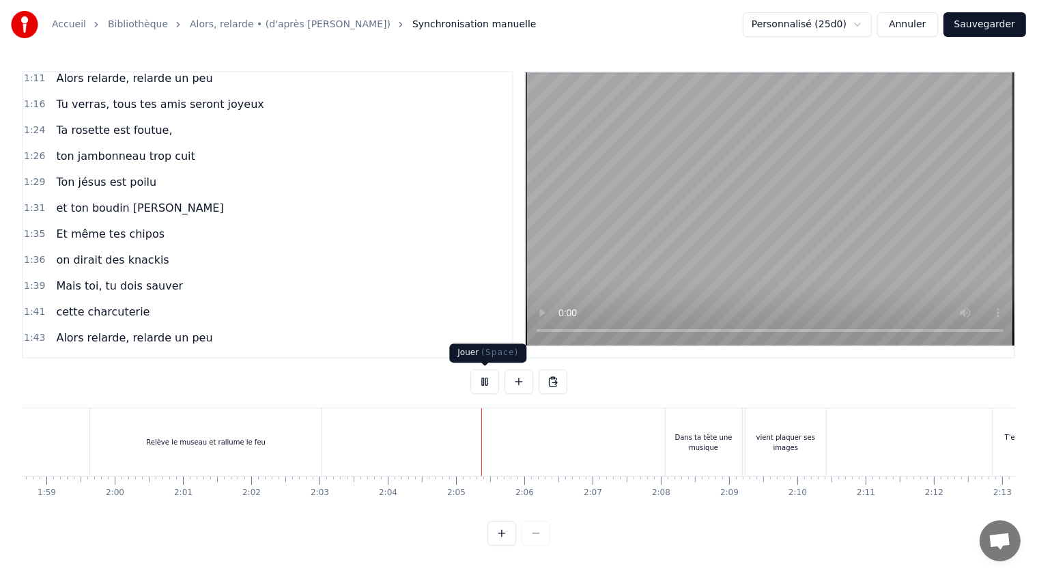
click at [486, 382] on button at bounding box center [485, 381] width 29 height 25
click at [983, 20] on button "Sauvegarder" at bounding box center [985, 24] width 83 height 25
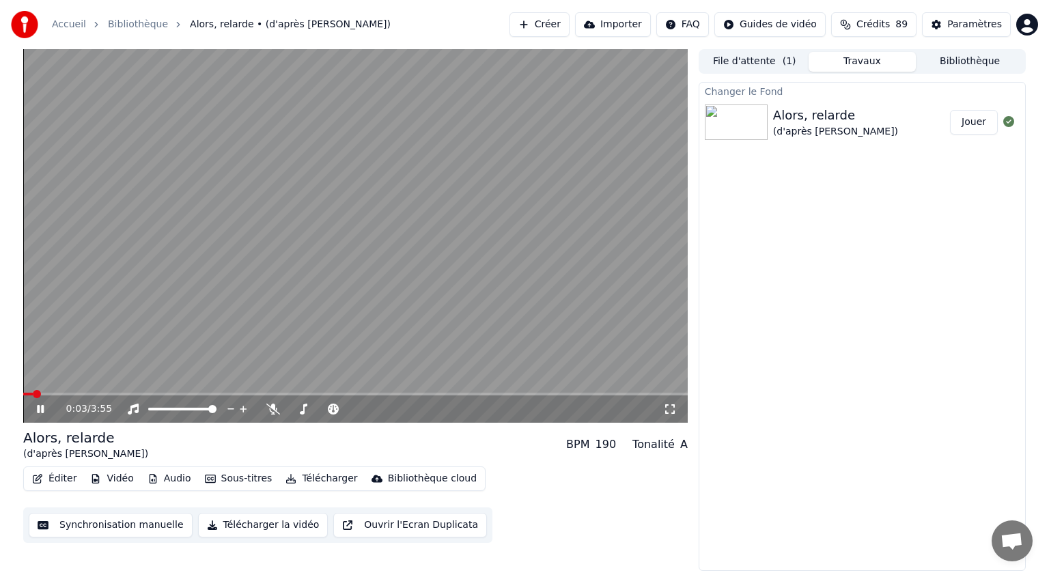
click at [38, 408] on icon at bounding box center [40, 409] width 7 height 8
click at [130, 25] on link "Bibliothèque" at bounding box center [138, 25] width 60 height 14
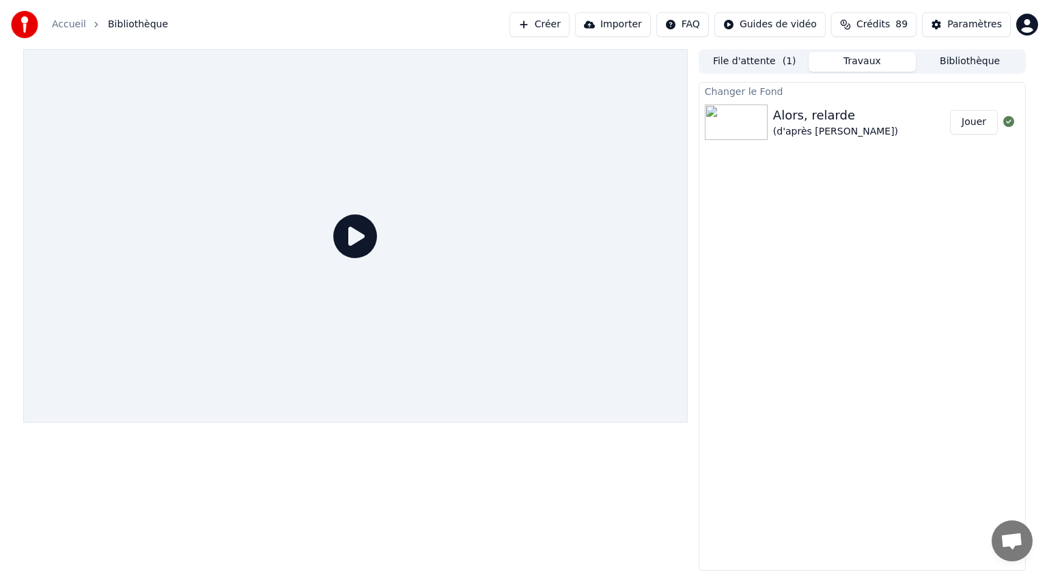
click at [61, 24] on link "Accueil" at bounding box center [69, 25] width 34 height 14
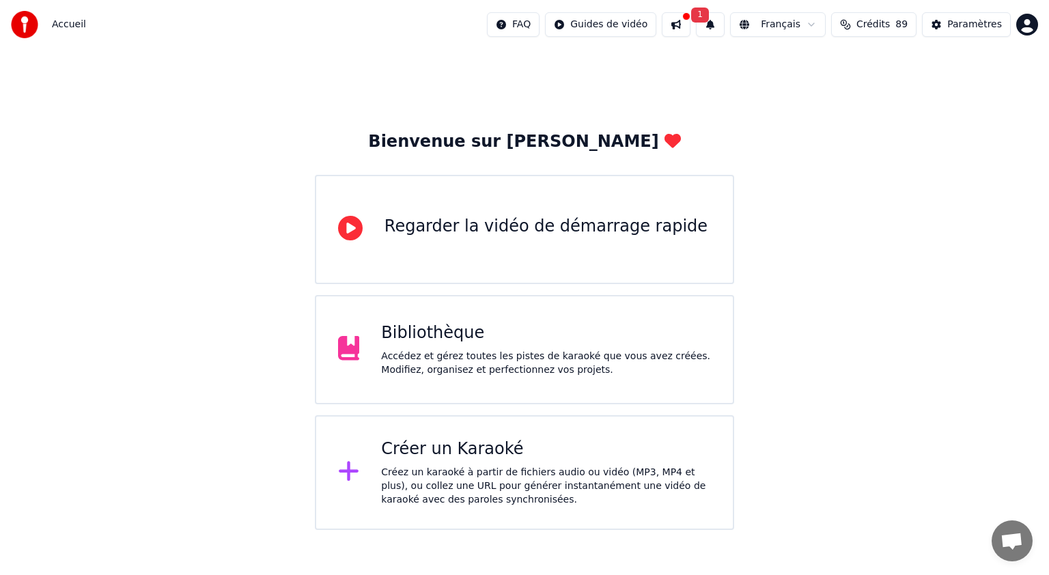
click at [486, 367] on div "Accédez et gérez toutes les pistes de karaoké que vous avez créées. Modifiez, o…" at bounding box center [546, 363] width 330 height 27
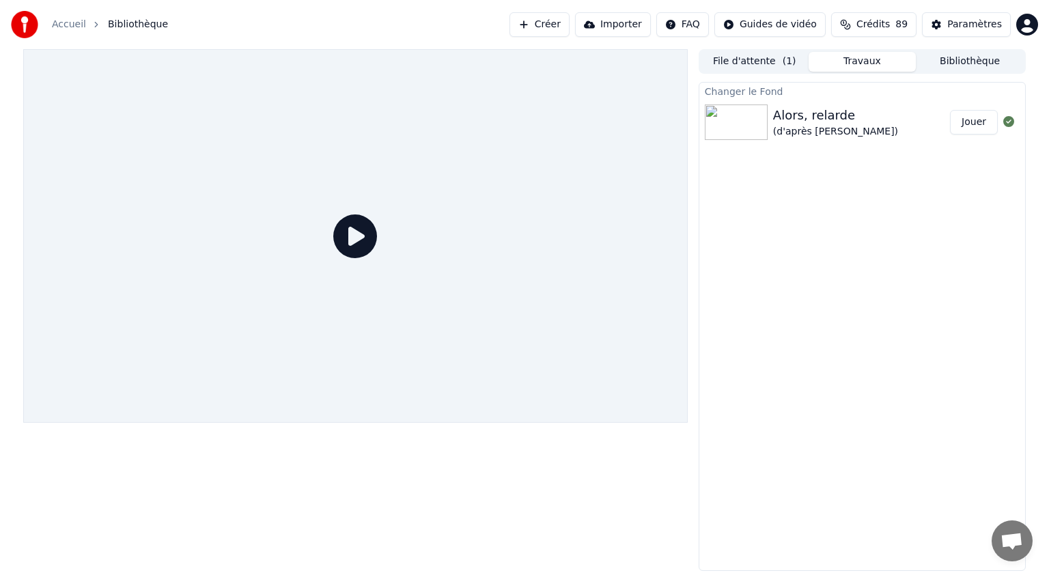
click at [855, 60] on button "Travaux" at bounding box center [863, 62] width 108 height 20
click at [942, 58] on button "Bibliothèque" at bounding box center [970, 62] width 108 height 20
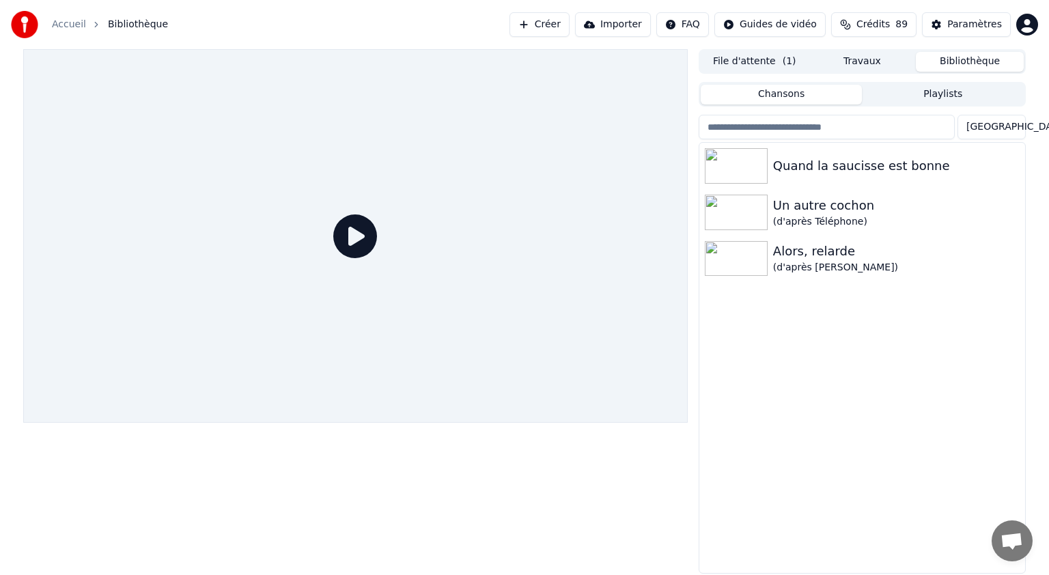
click at [886, 63] on button "Travaux" at bounding box center [863, 62] width 108 height 20
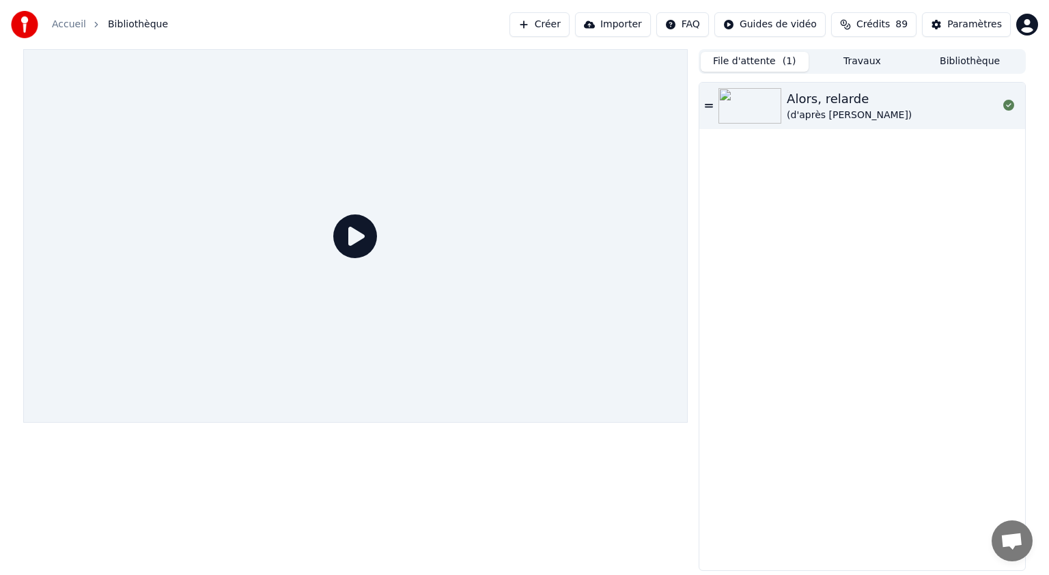
click at [765, 65] on button "File d'attente ( 1 )" at bounding box center [755, 62] width 108 height 20
click at [852, 58] on button "Travaux" at bounding box center [863, 62] width 108 height 20
